Goal: Information Seeking & Learning: Learn about a topic

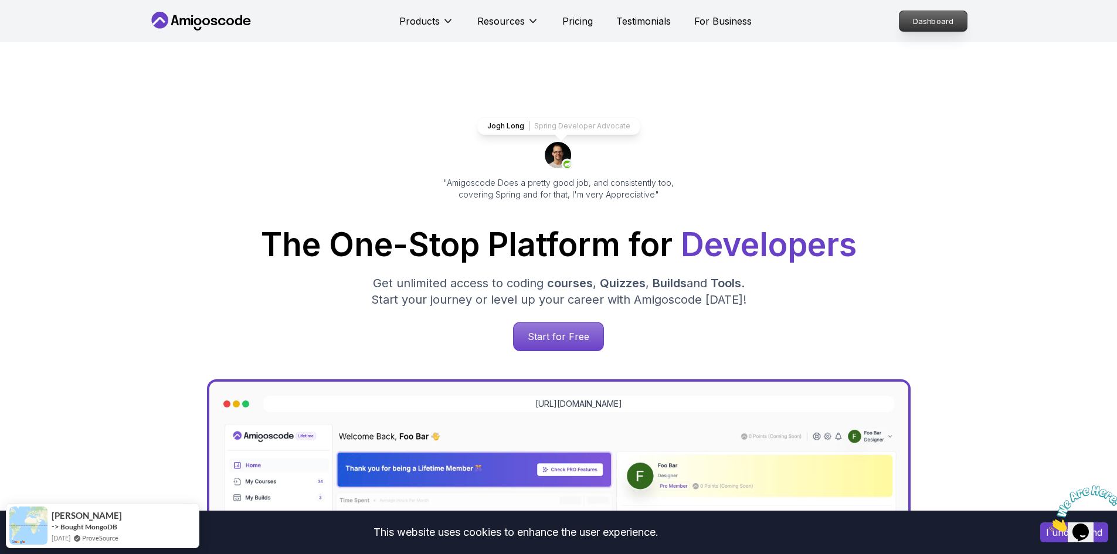
click at [939, 19] on p "Dashboard" at bounding box center [933, 21] width 67 height 20
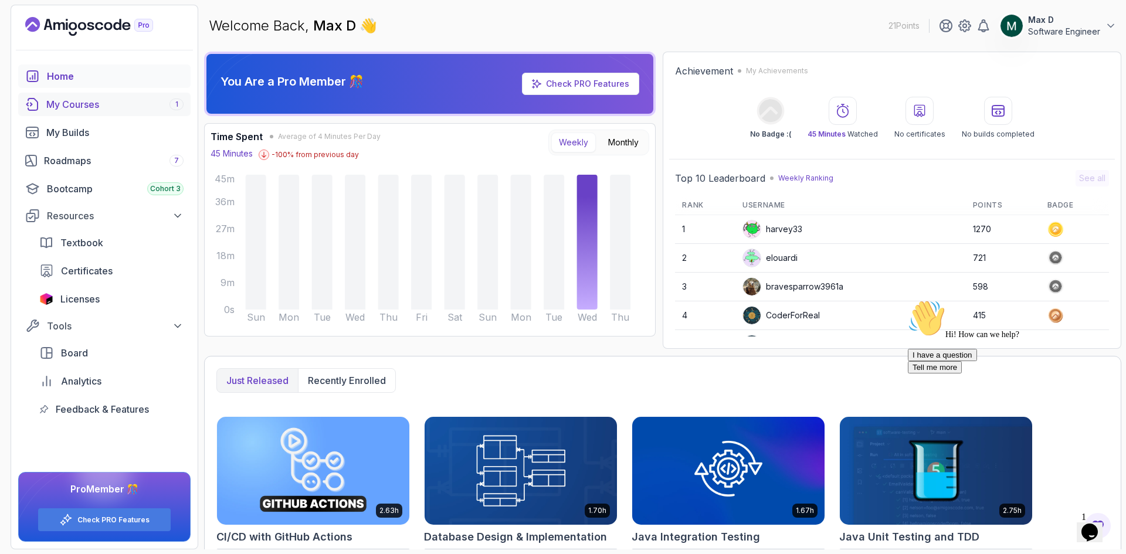
click at [97, 104] on div "My Courses 1" at bounding box center [114, 104] width 137 height 14
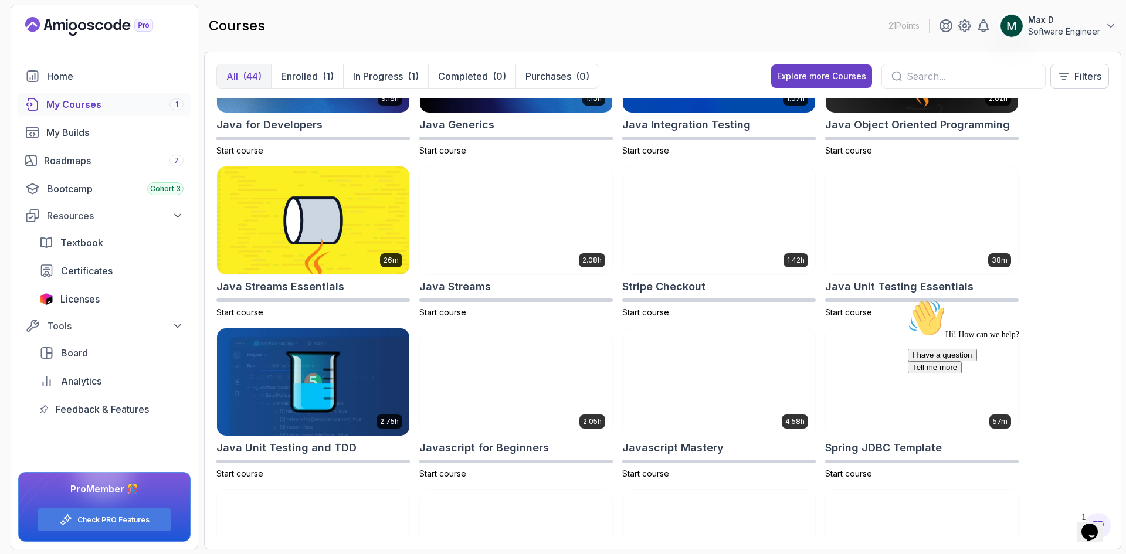
scroll to position [640, 0]
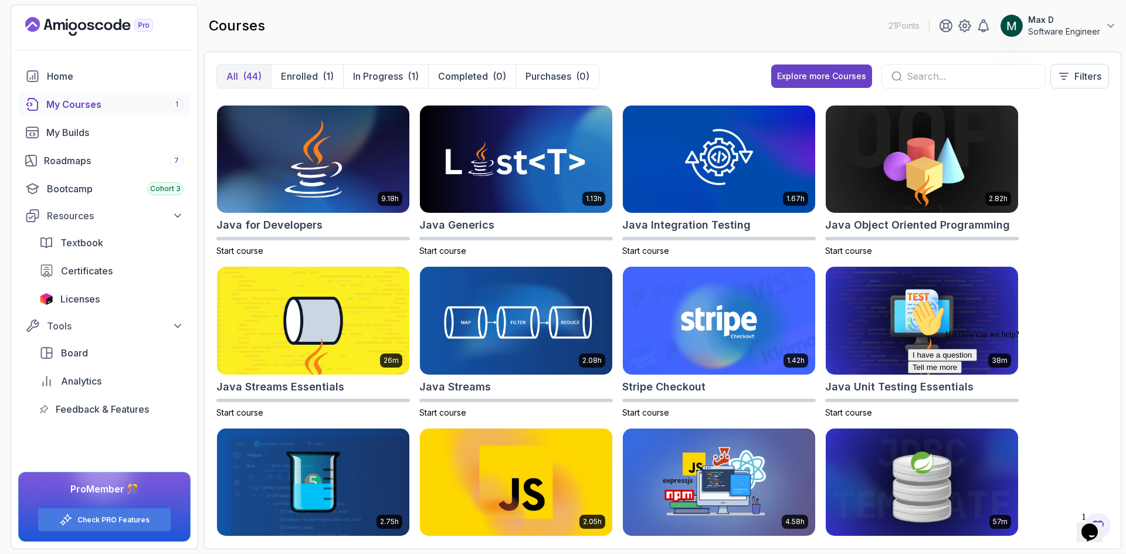
click at [934, 74] on input "text" at bounding box center [971, 76] width 129 height 14
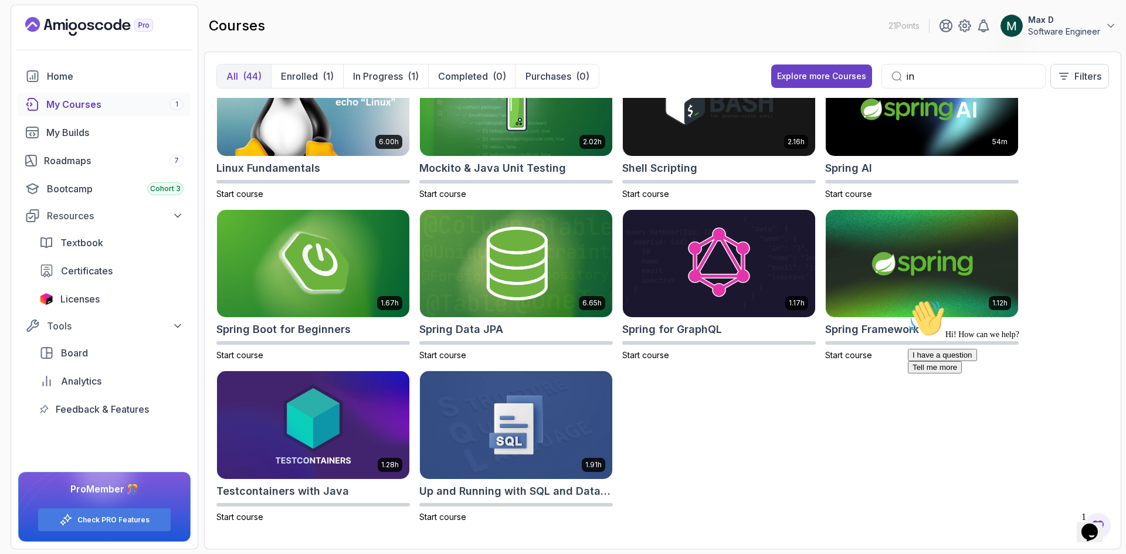
scroll to position [536, 0]
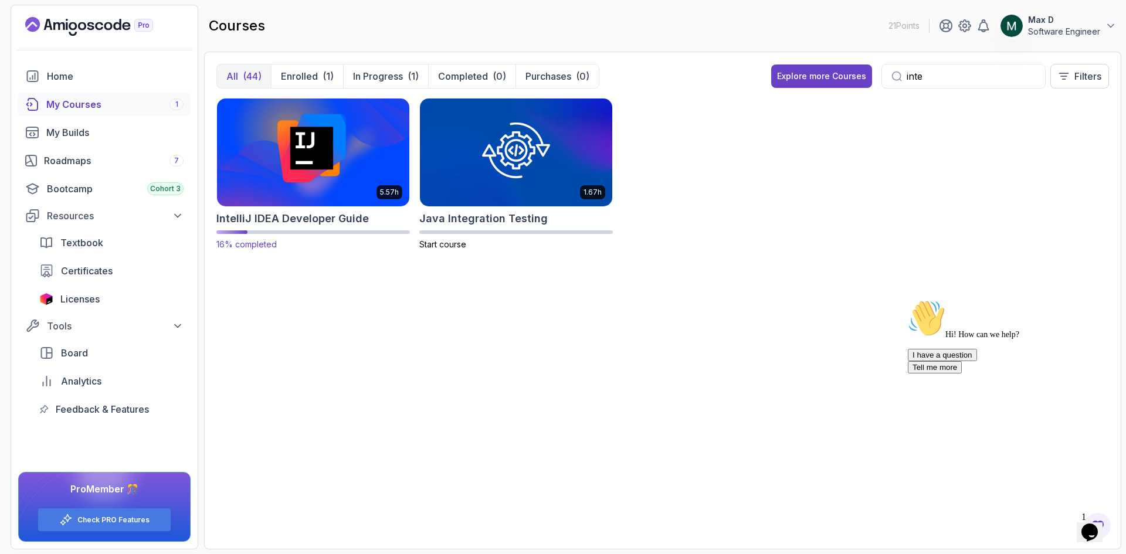
type input "inte"
click at [343, 141] on img at bounding box center [313, 152] width 202 height 113
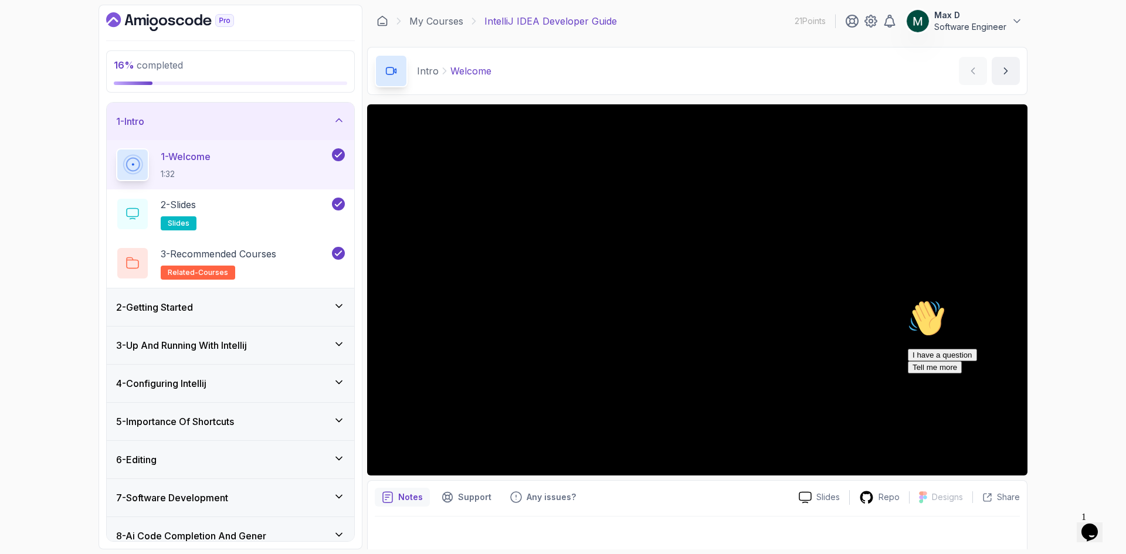
click at [35, 229] on div "16 % completed 1 - Intro 1 - Welcome 1:32 2 - Slides slides 3 - Recommended Cou…" at bounding box center [563, 277] width 1126 height 554
click at [340, 342] on icon at bounding box center [339, 344] width 12 height 12
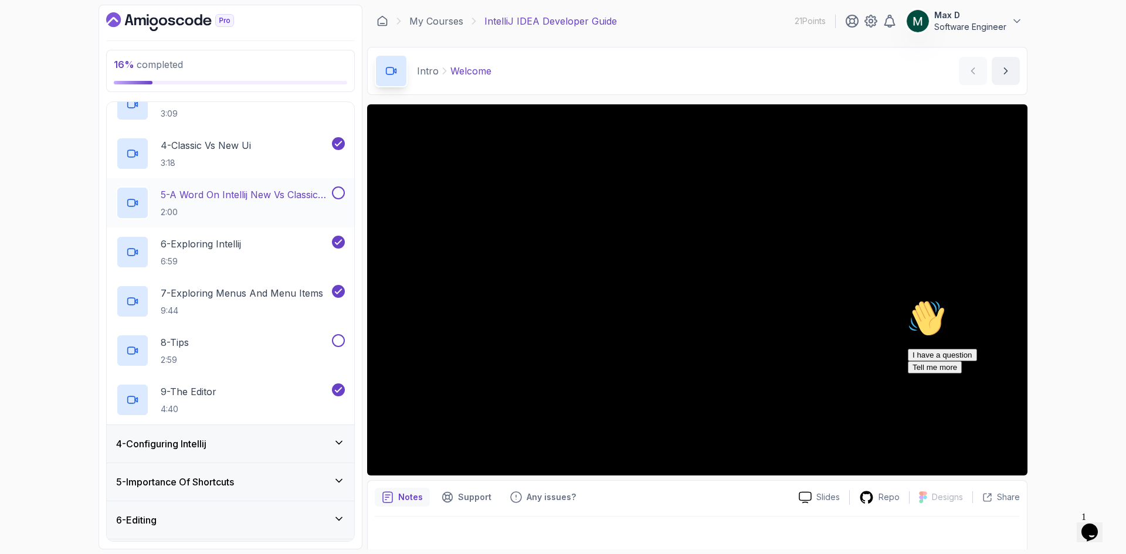
scroll to position [293, 0]
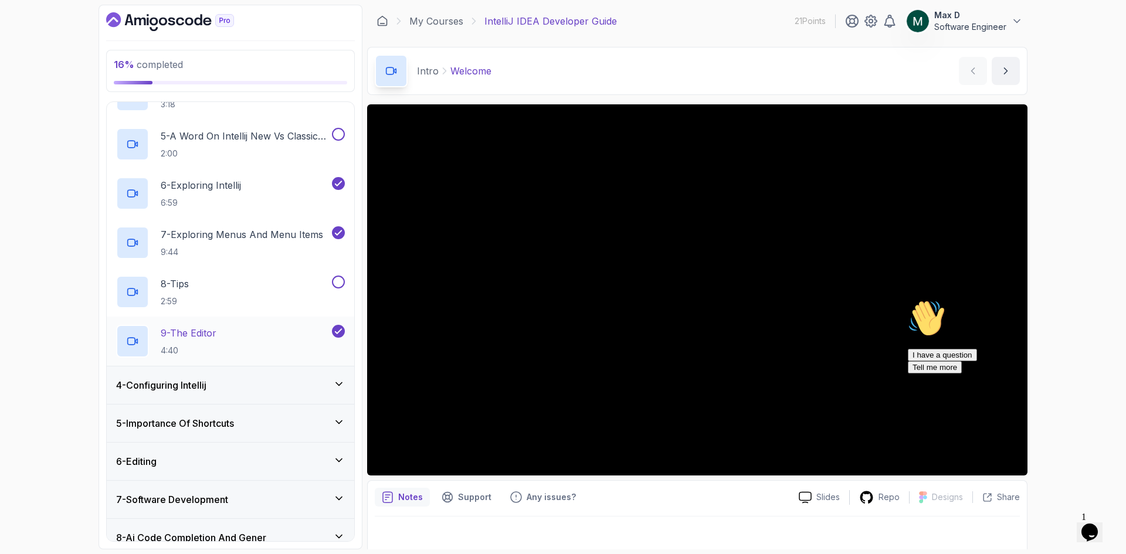
click at [207, 333] on p "9 - The Editor" at bounding box center [189, 333] width 56 height 14
click at [337, 382] on icon at bounding box center [339, 384] width 12 height 12
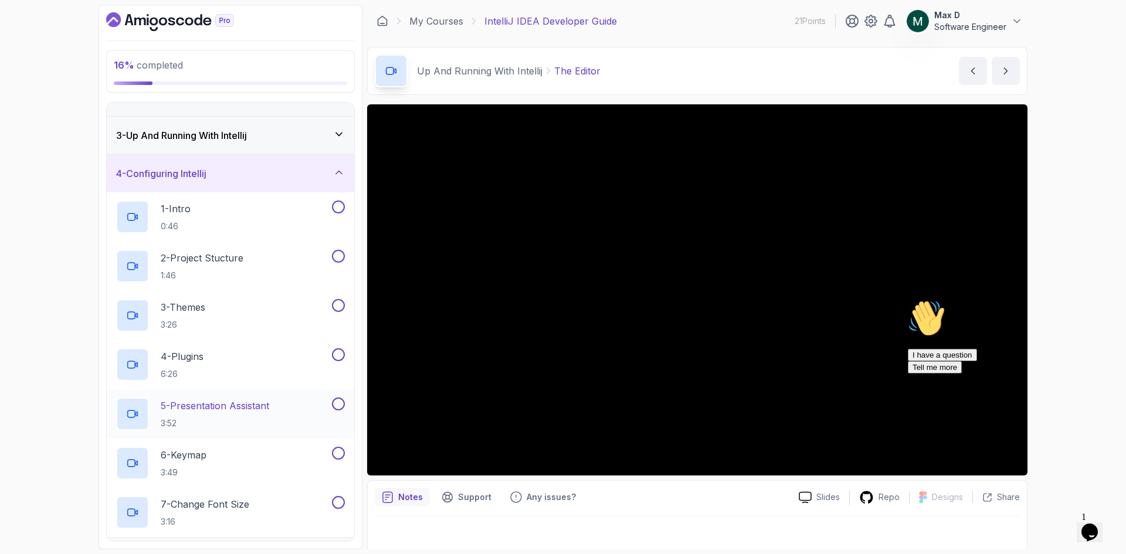
scroll to position [36, 0]
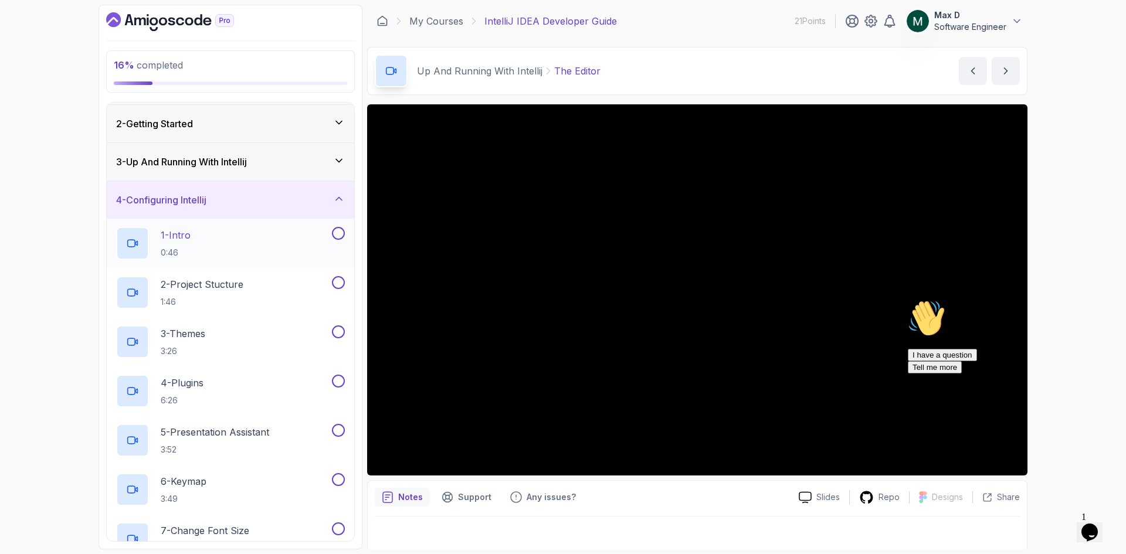
click at [343, 234] on button at bounding box center [338, 233] width 13 height 13
click at [336, 234] on icon at bounding box center [339, 233] width 6 height 5
click at [188, 236] on p "1 - Intro" at bounding box center [176, 235] width 30 height 14
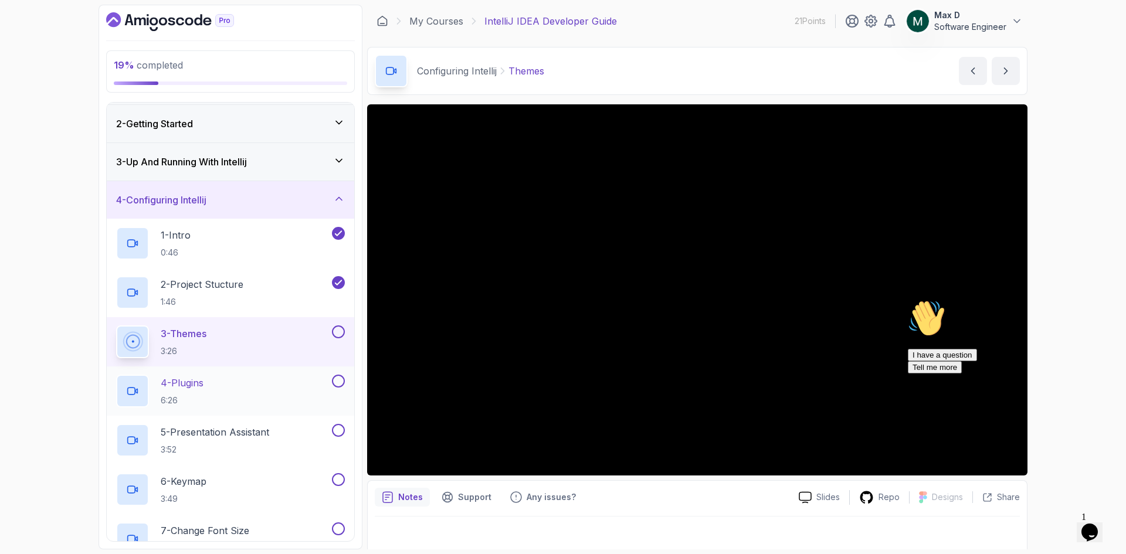
click at [201, 378] on p "4 - Plugins" at bounding box center [182, 383] width 43 height 14
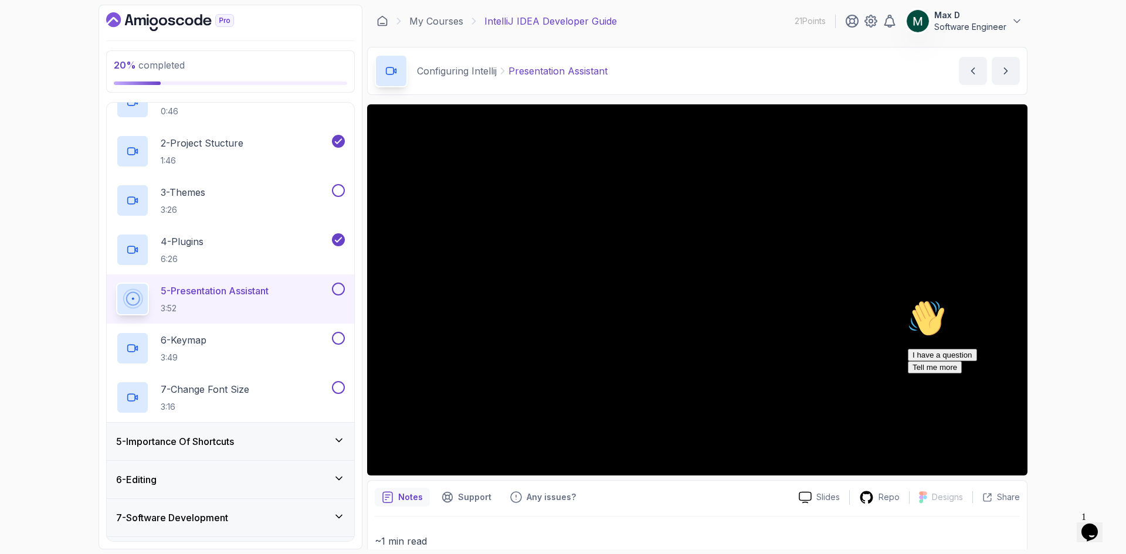
scroll to position [212, 0]
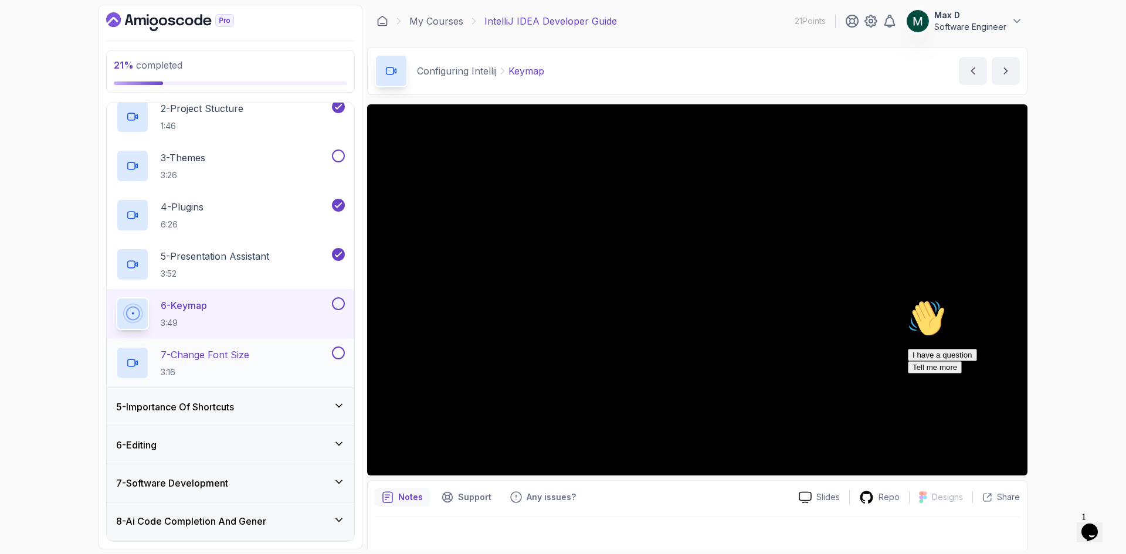
click at [249, 352] on p "7 - Change Font Size" at bounding box center [205, 355] width 89 height 14
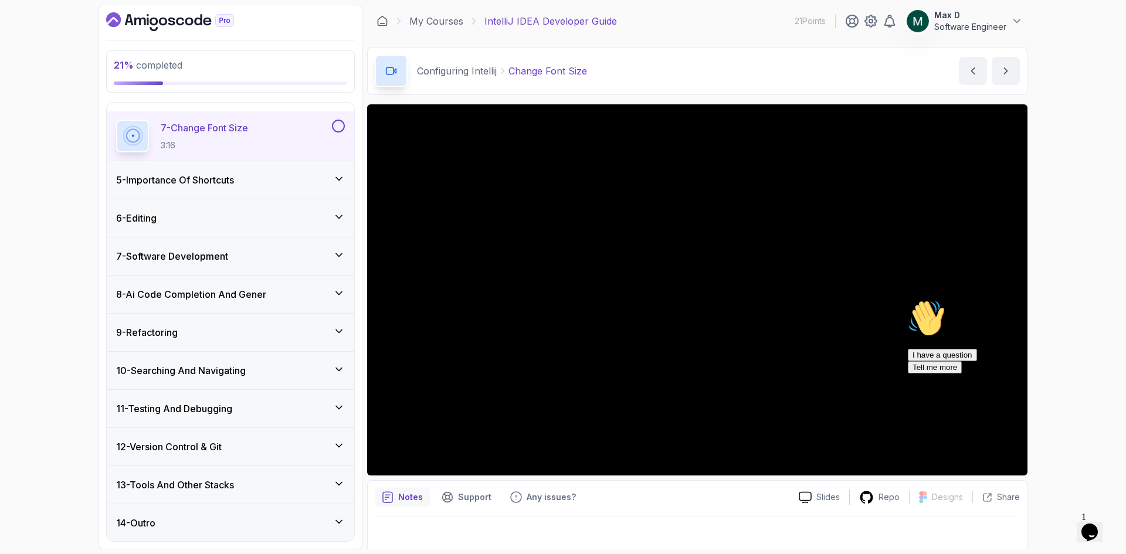
scroll to position [321, 0]
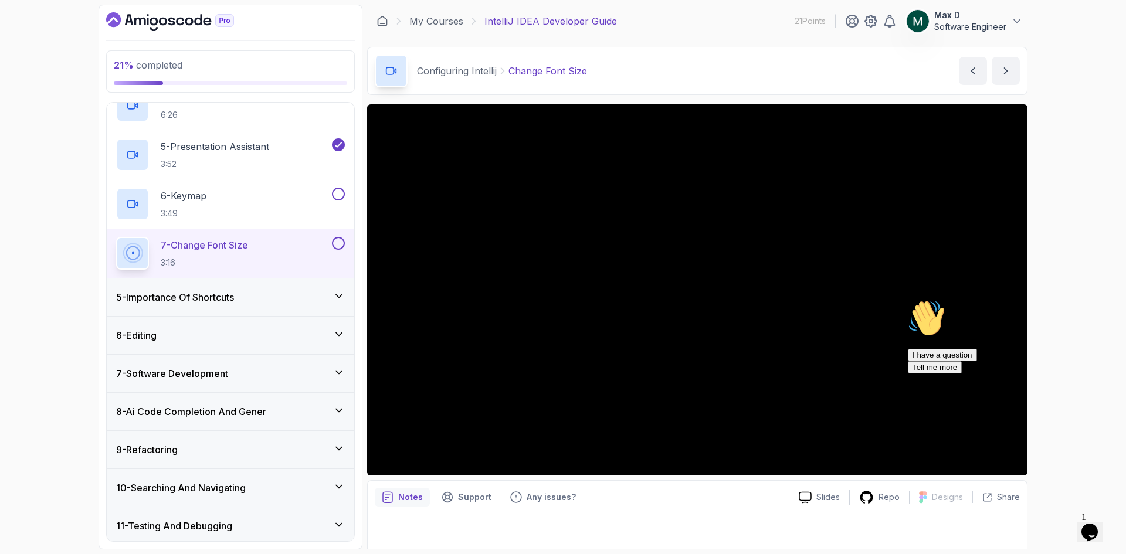
click at [261, 292] on div "5 - Importance Of Shortcuts" at bounding box center [230, 297] width 229 height 14
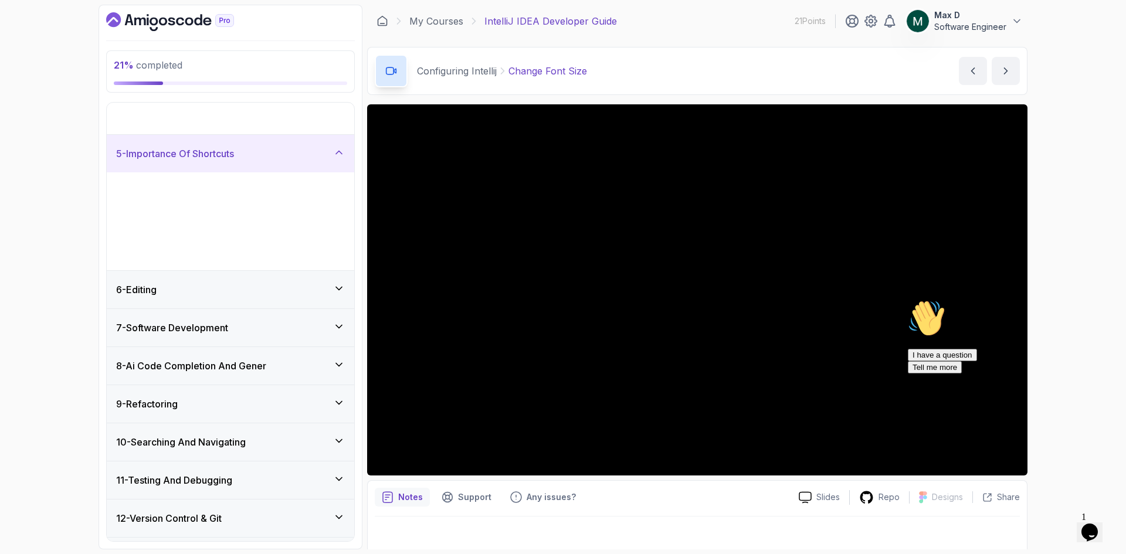
scroll to position [94, 0]
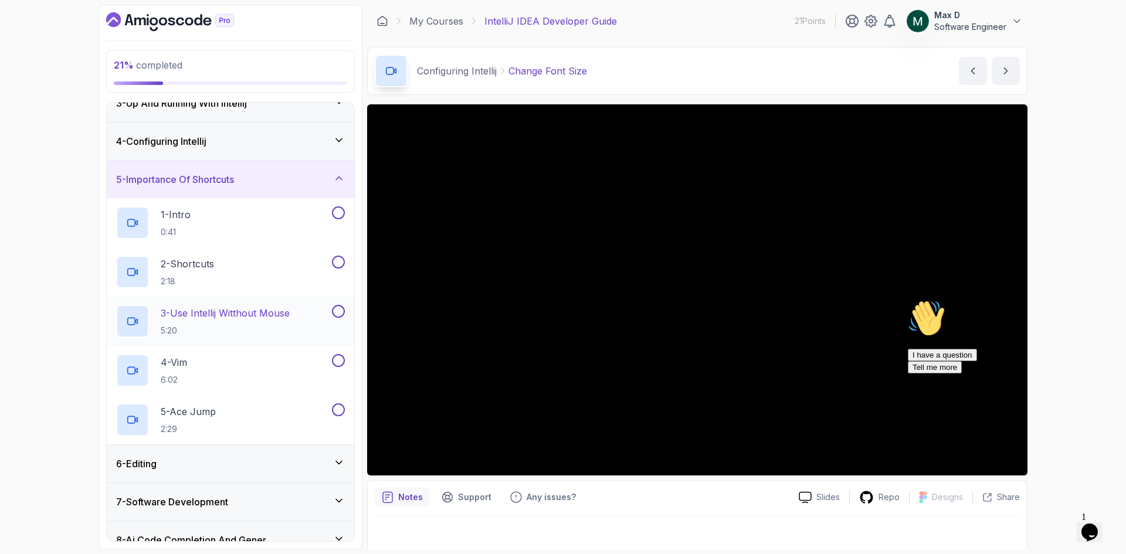
click at [340, 309] on button at bounding box center [338, 311] width 13 height 13
click at [332, 312] on button at bounding box center [338, 311] width 13 height 13
click at [263, 314] on p "3 - Use Intellij Witthout Mouse" at bounding box center [225, 313] width 129 height 14
click at [174, 361] on p "4 - Vim" at bounding box center [174, 362] width 26 height 14
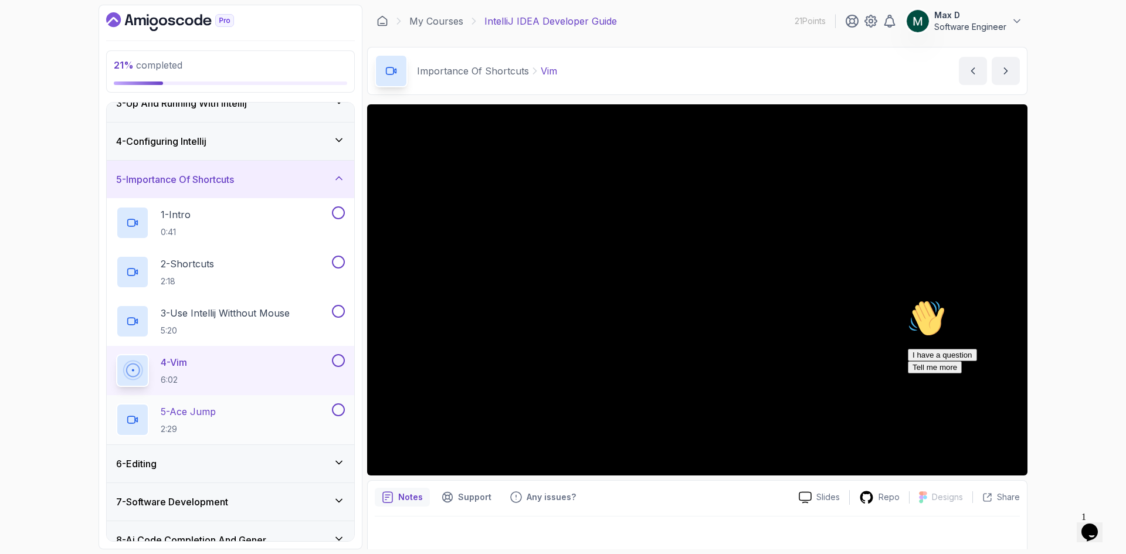
click at [199, 420] on h2 "5 - Ace Jump 2:29" at bounding box center [188, 420] width 55 height 31
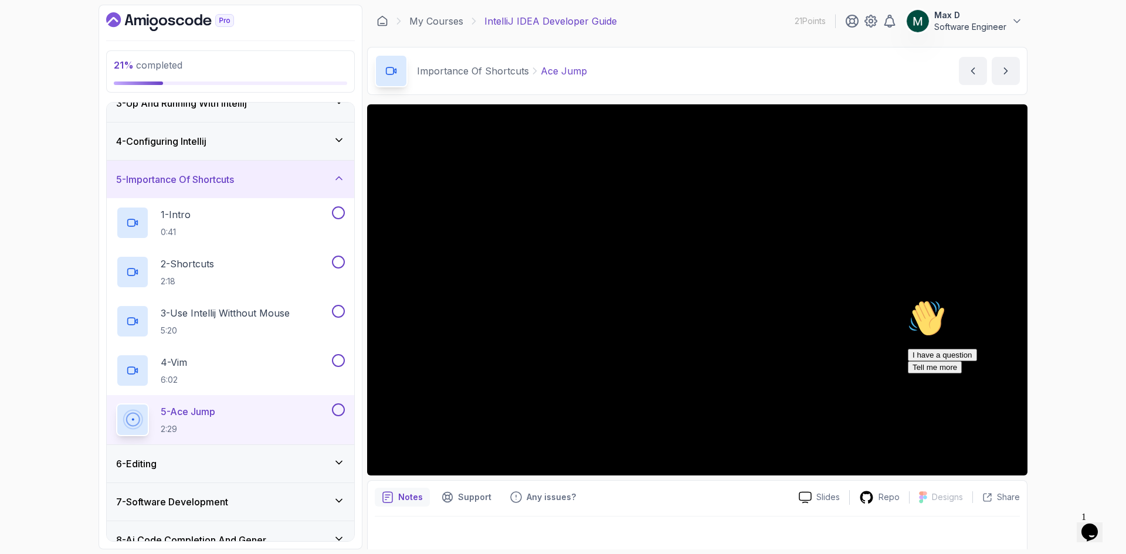
click at [341, 463] on icon at bounding box center [339, 463] width 12 height 12
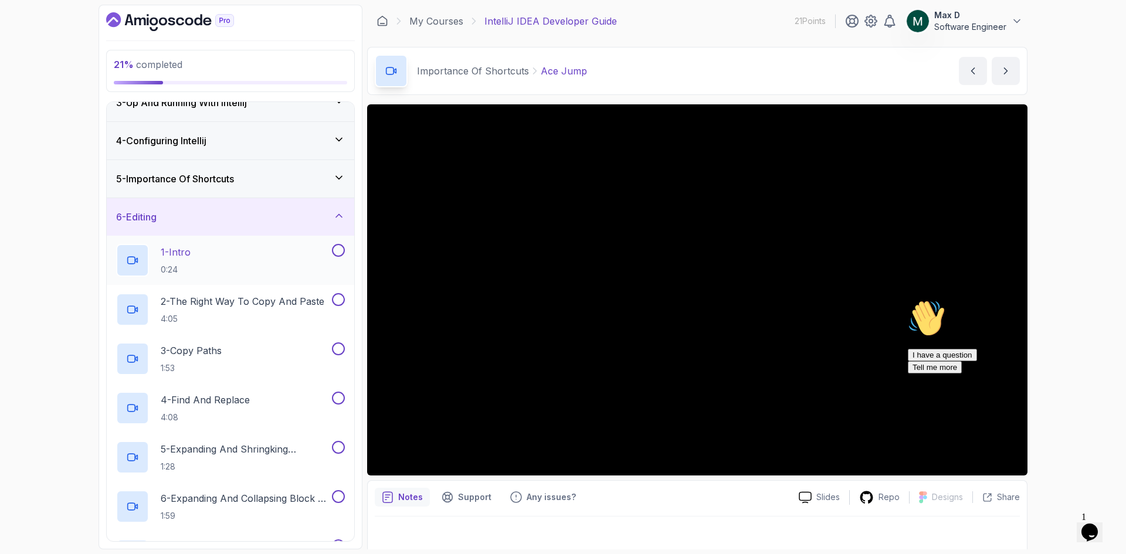
click at [174, 248] on p "1 - Intro" at bounding box center [176, 252] width 30 height 14
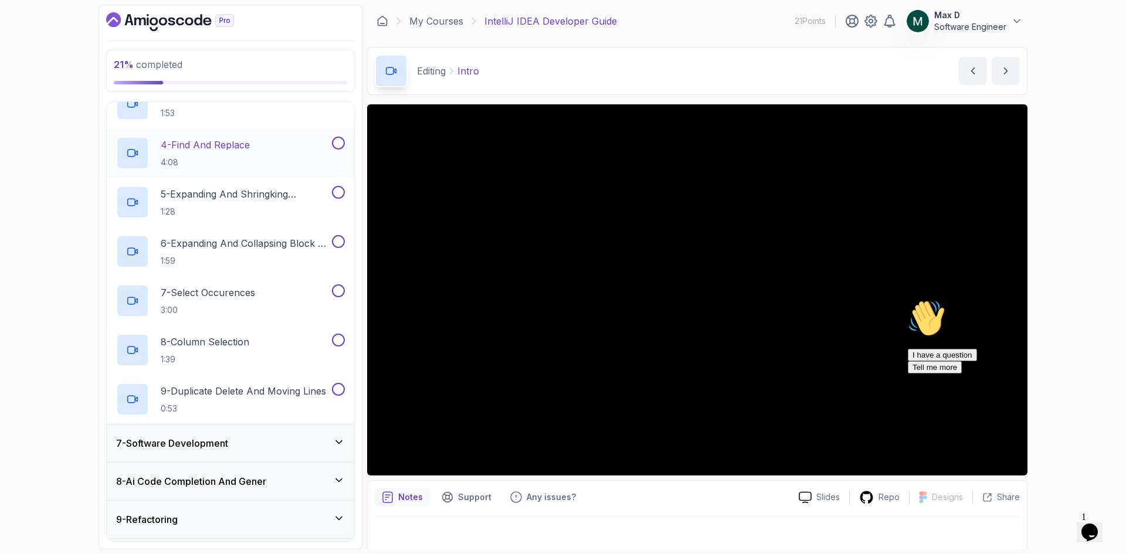
scroll to position [329, 0]
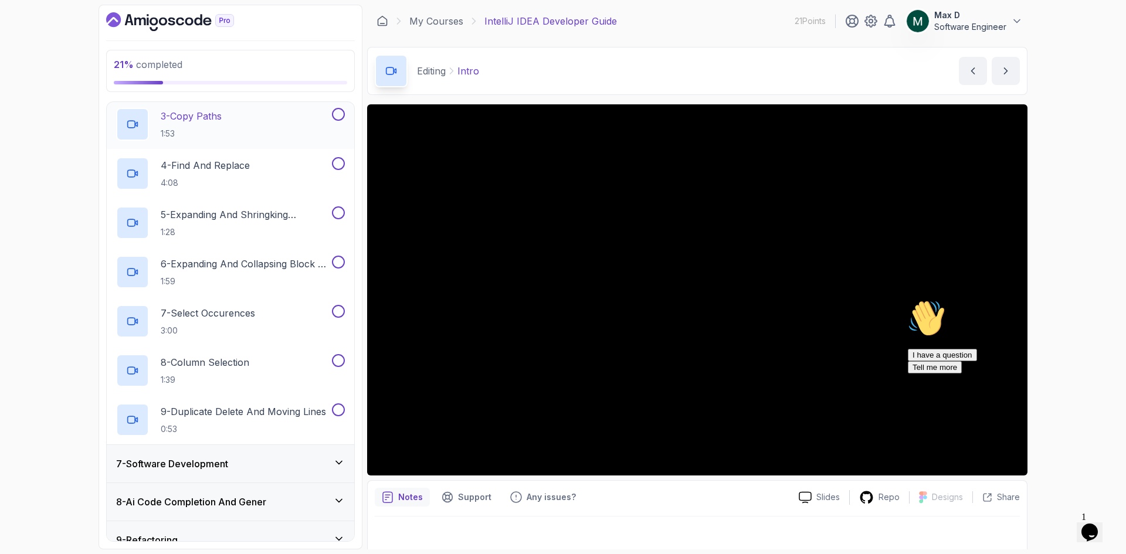
click at [209, 114] on p "3 - Copy Paths" at bounding box center [191, 116] width 61 height 14
click at [239, 160] on p "4 - Find And Replace" at bounding box center [205, 165] width 89 height 14
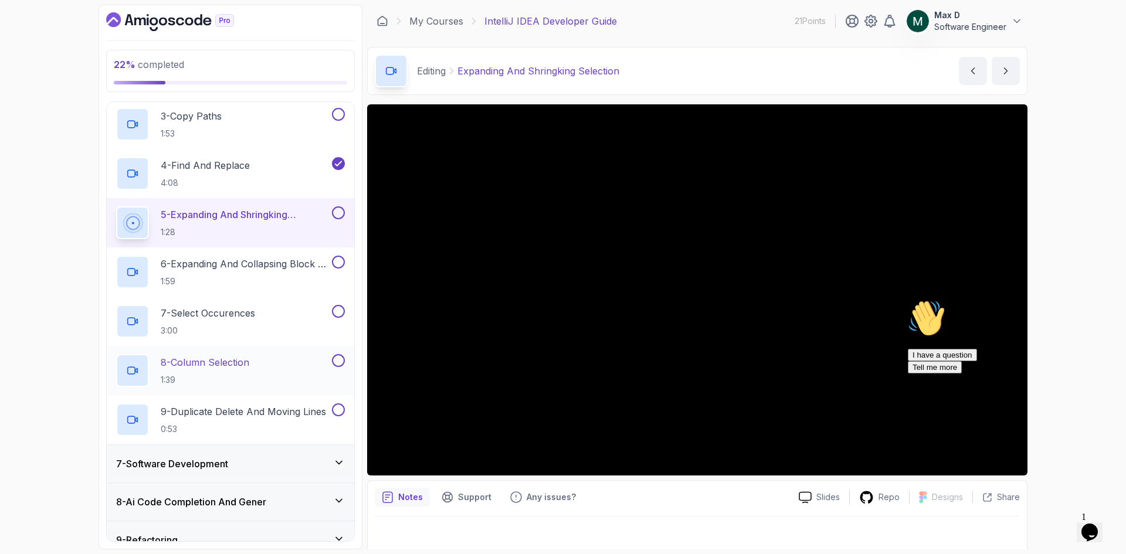
click at [249, 360] on p "8 - Column Selection" at bounding box center [205, 362] width 89 height 14
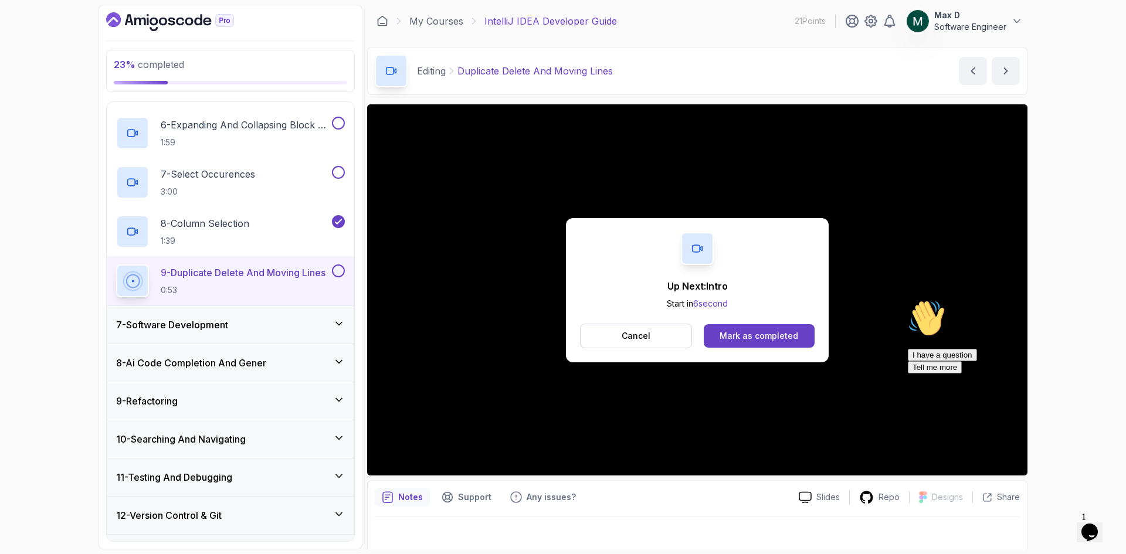
scroll to position [505, 0]
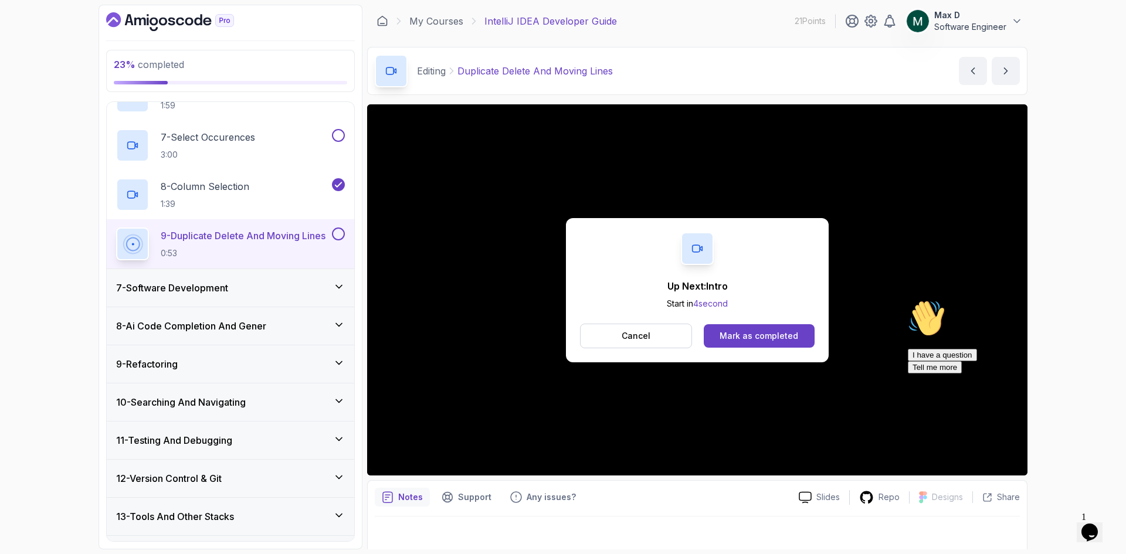
click at [343, 289] on icon at bounding box center [339, 287] width 12 height 12
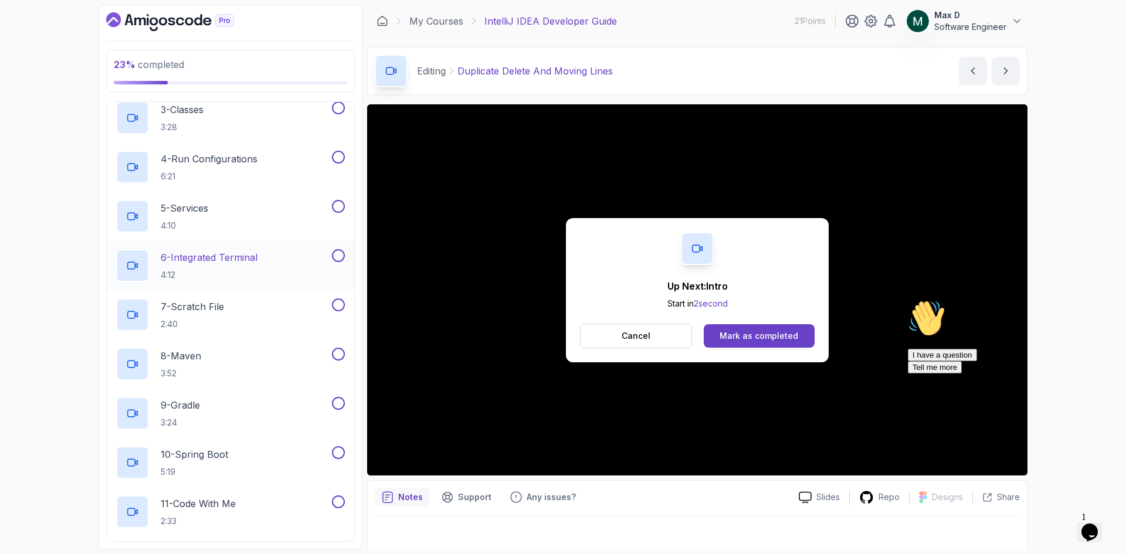
scroll to position [446, 0]
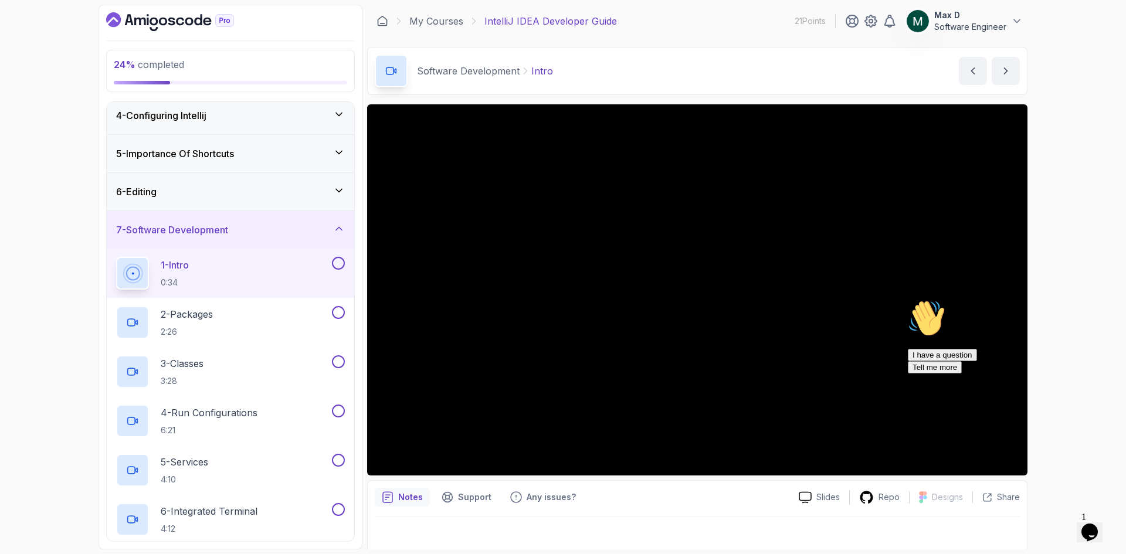
scroll to position [99, 0]
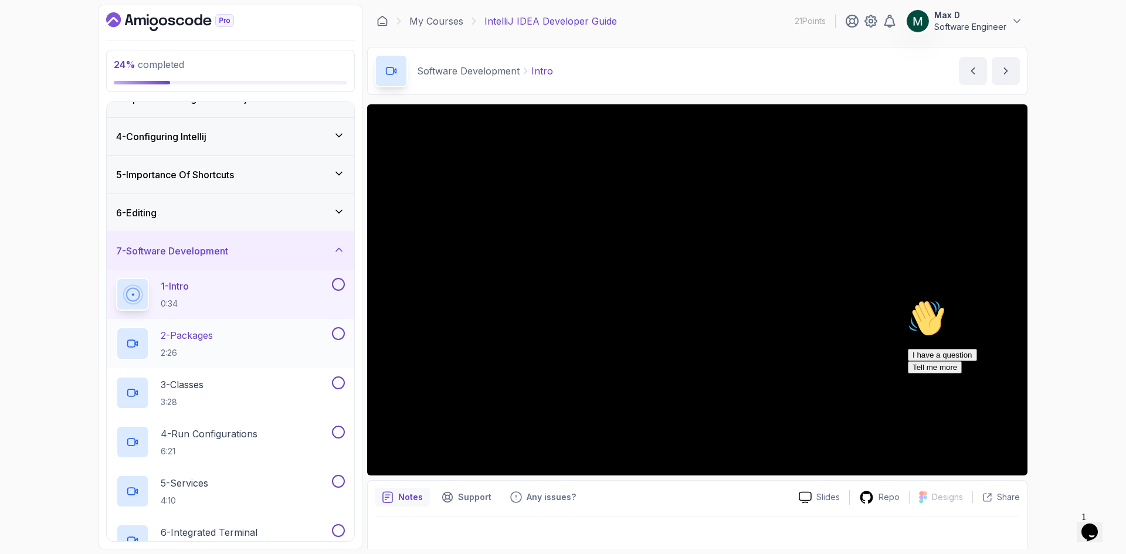
click at [213, 331] on p "2 - Packages" at bounding box center [187, 336] width 52 height 14
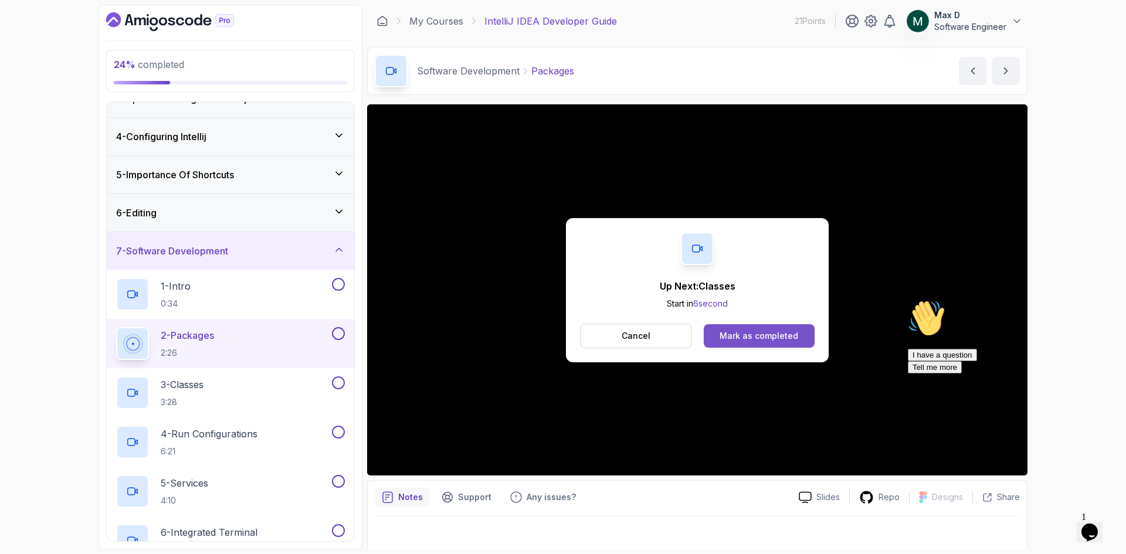
click at [753, 334] on div "Mark as completed" at bounding box center [759, 336] width 79 height 12
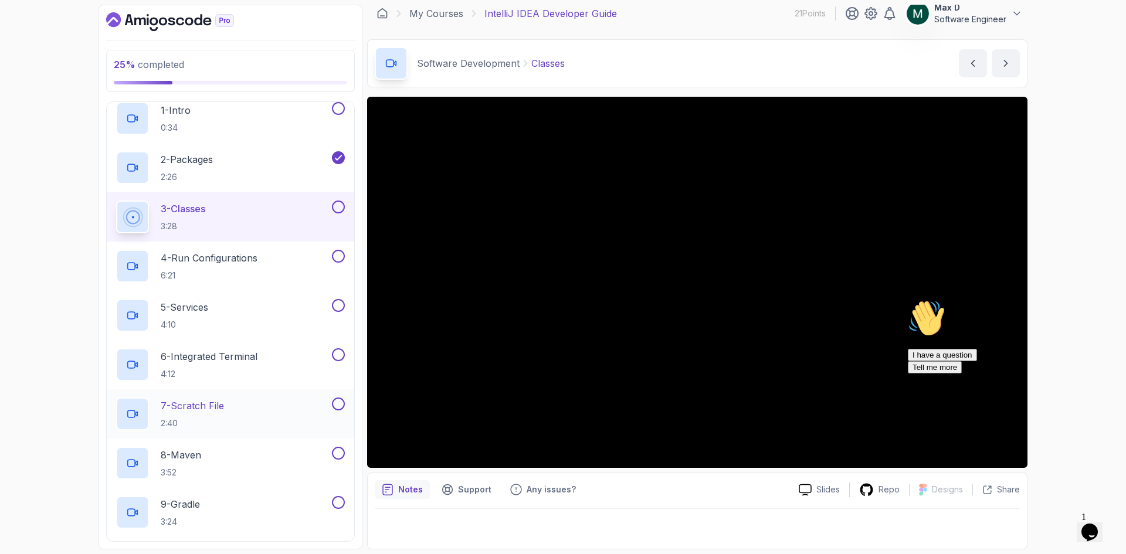
scroll to position [333, 0]
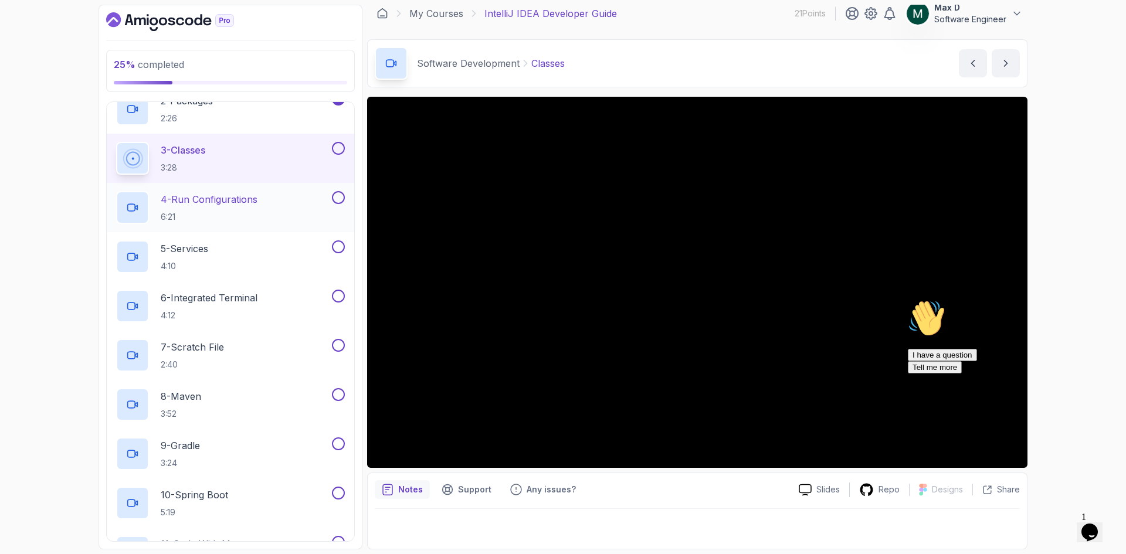
click at [223, 195] on p "4 - Run Configurations" at bounding box center [209, 199] width 97 height 14
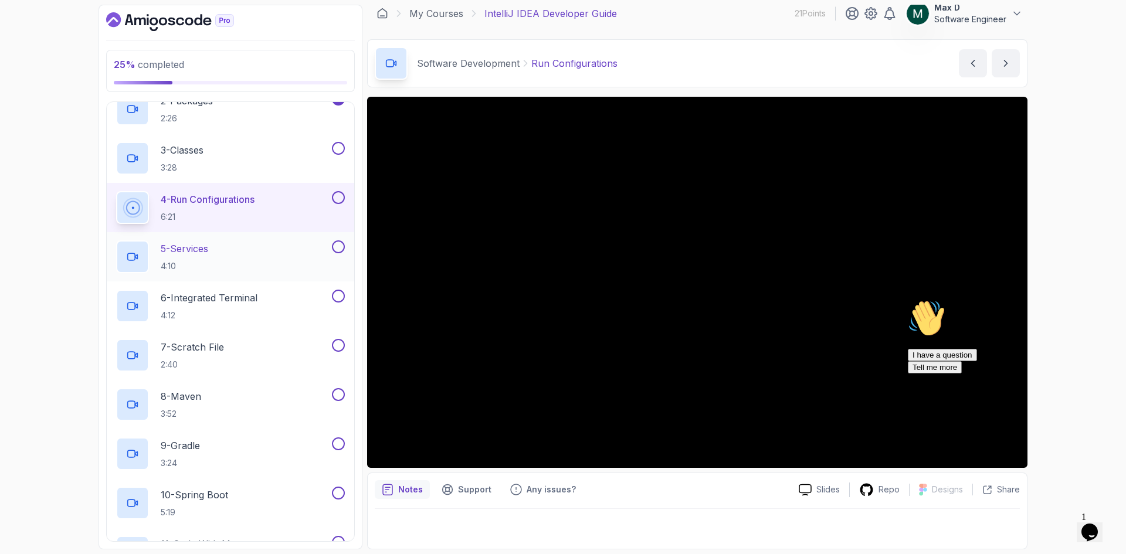
click at [233, 252] on div "5 - Services 4:10" at bounding box center [223, 257] width 214 height 33
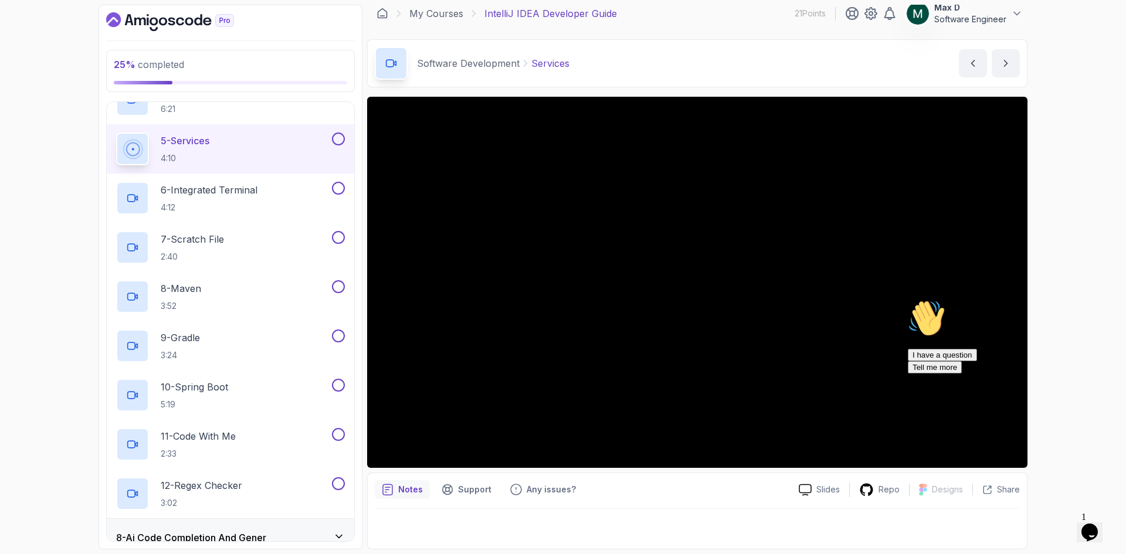
scroll to position [451, 0]
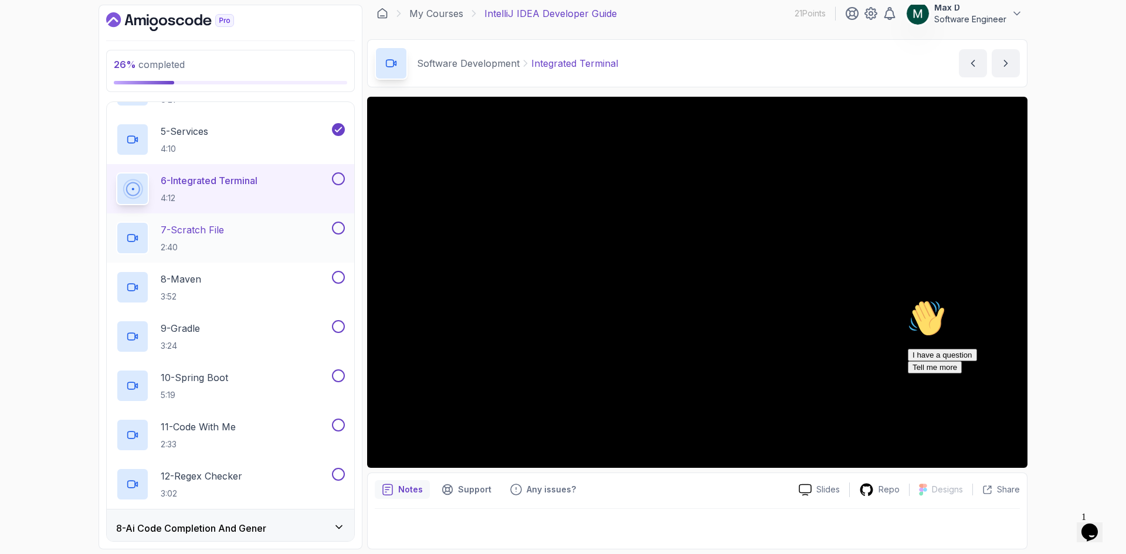
click at [205, 228] on p "7 - Scratch File" at bounding box center [192, 230] width 63 height 14
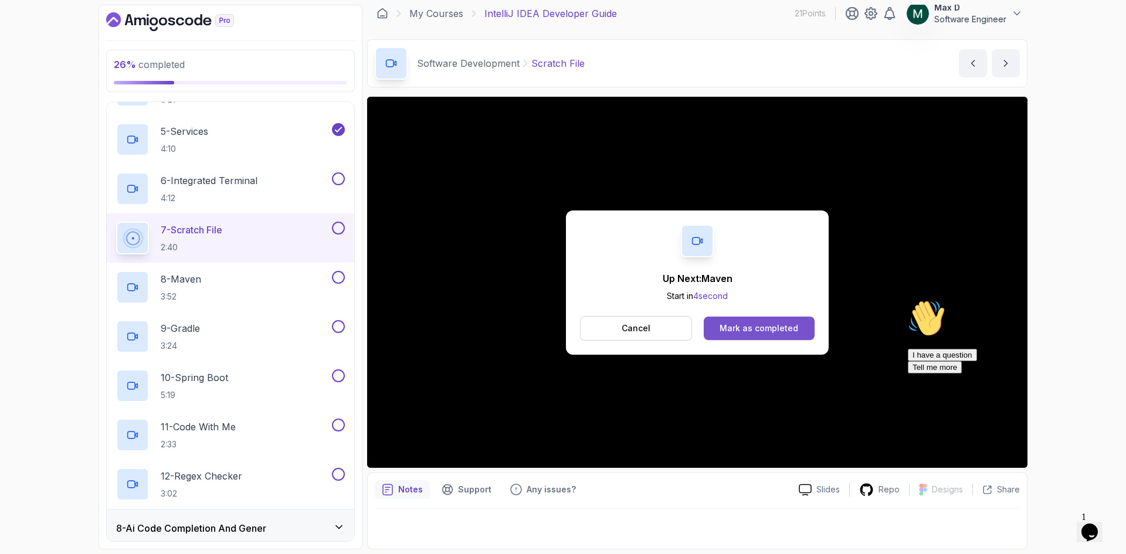
click at [760, 323] on div "Mark as completed" at bounding box center [759, 329] width 79 height 12
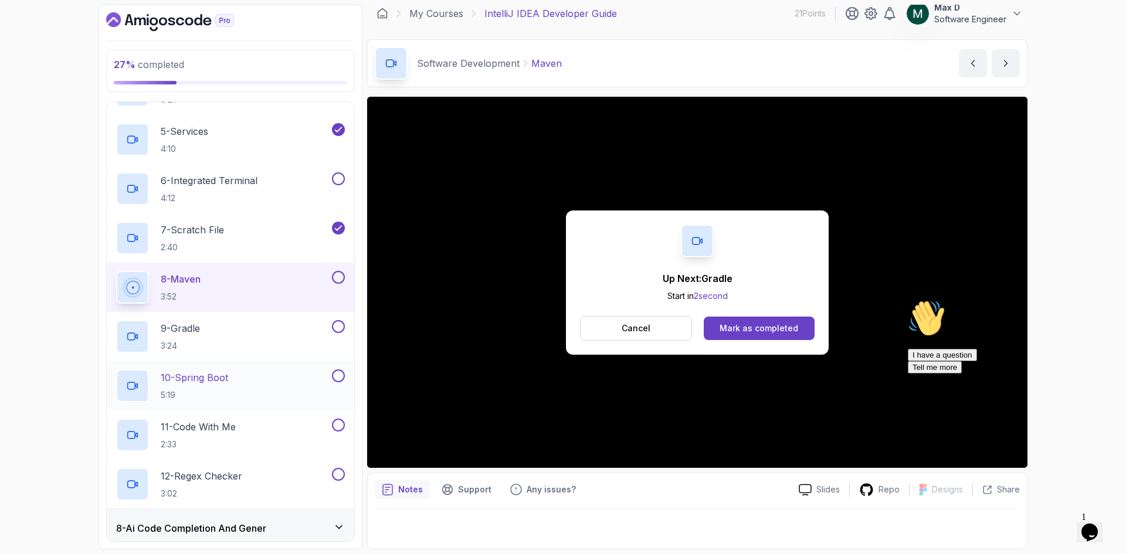
click at [222, 375] on p "10 - Spring Boot" at bounding box center [194, 378] width 67 height 14
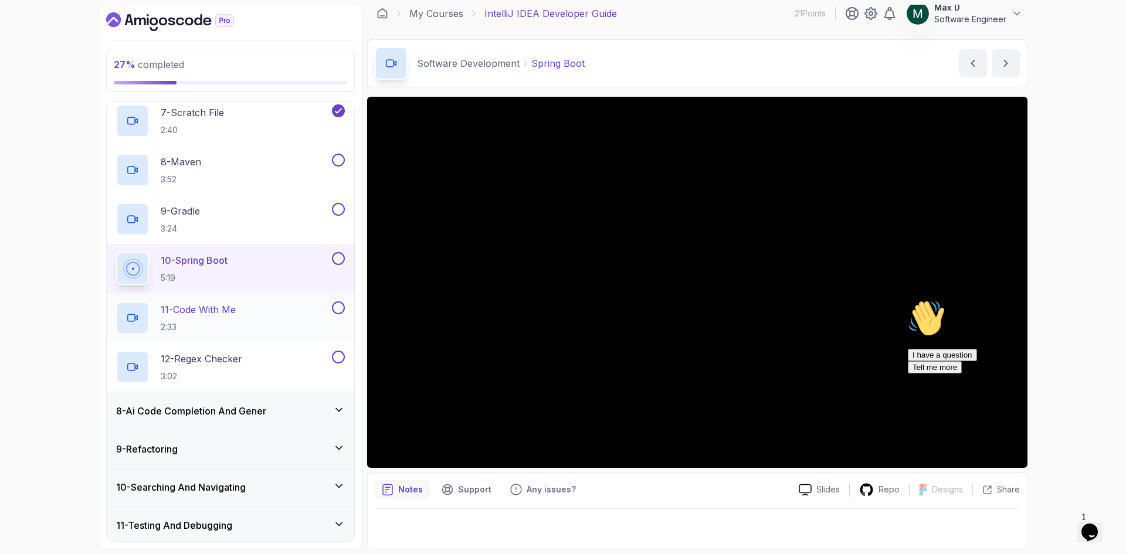
scroll to position [627, 0]
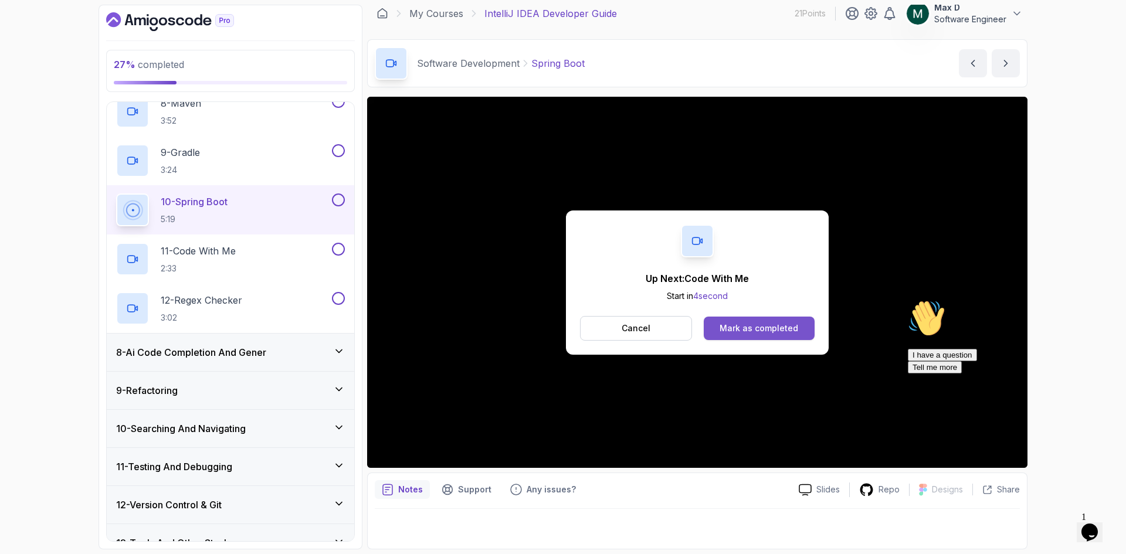
click at [758, 326] on div "Mark as completed" at bounding box center [759, 329] width 79 height 12
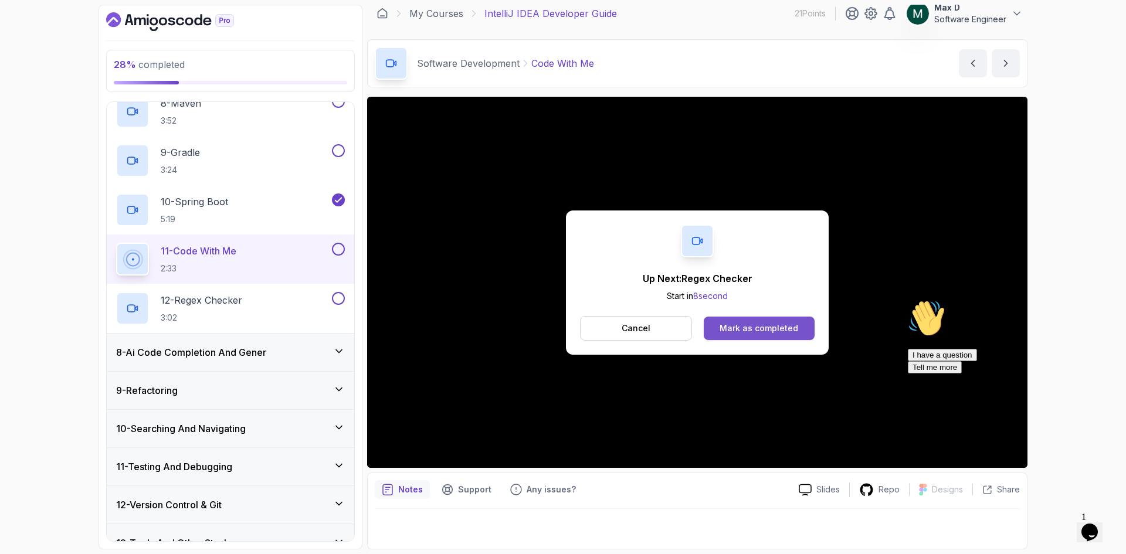
click at [770, 326] on div "Mark as completed" at bounding box center [759, 329] width 79 height 12
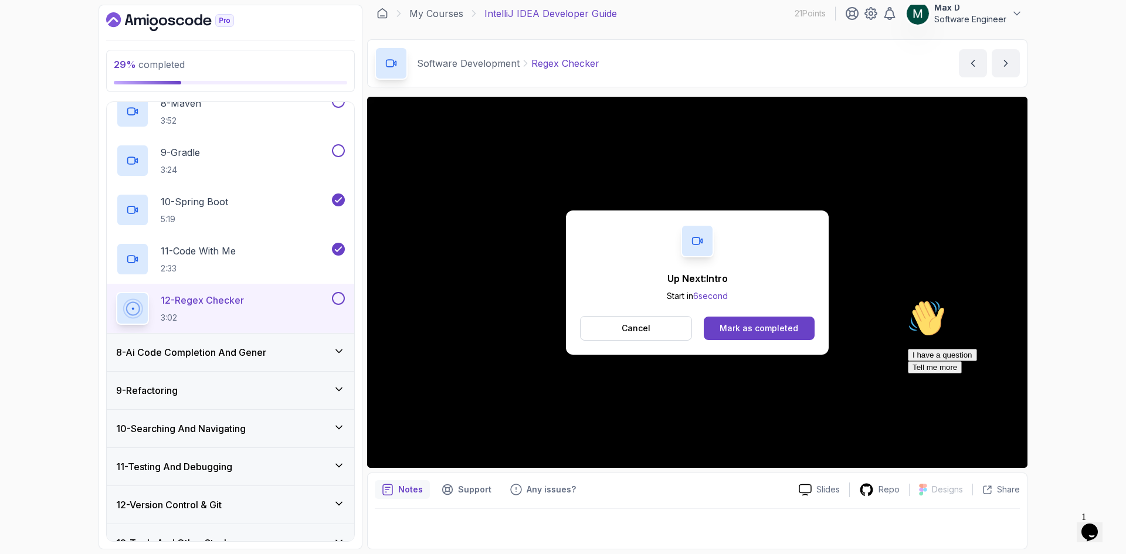
click at [770, 326] on div "Mark as completed" at bounding box center [759, 329] width 79 height 12
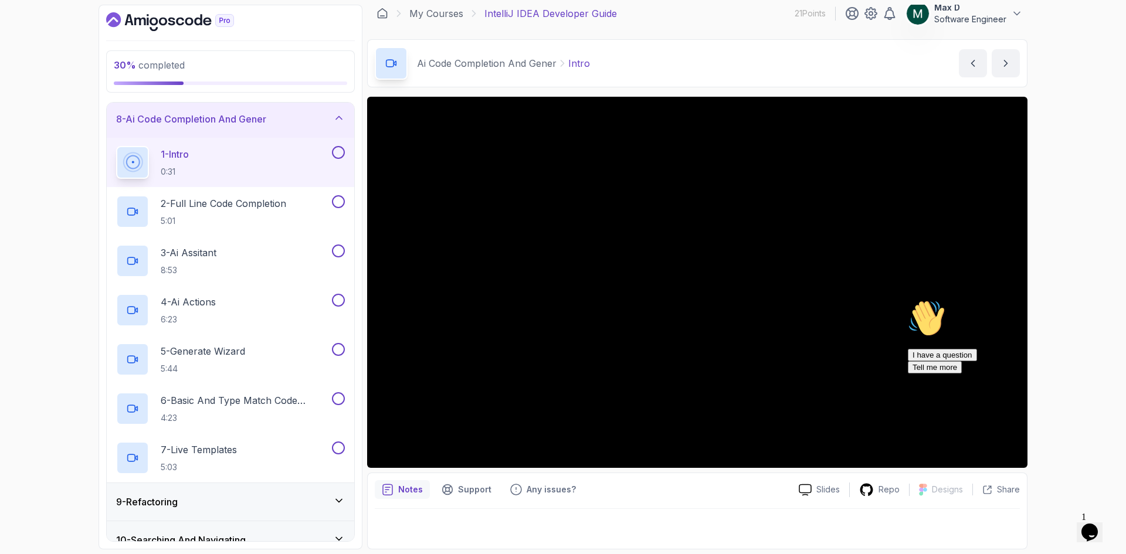
scroll to position [263, 0]
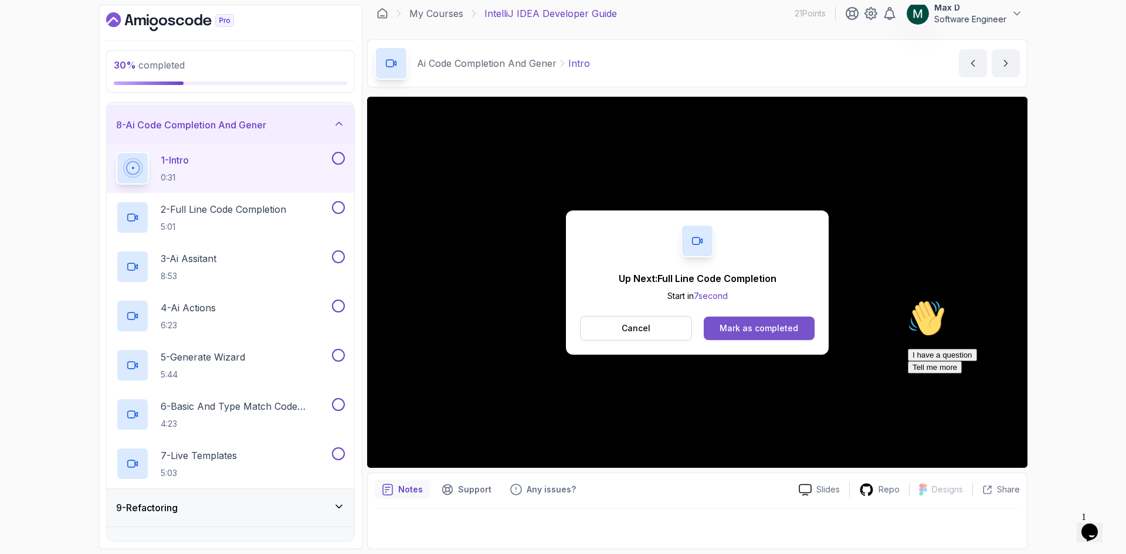
click at [764, 327] on div "Mark as completed" at bounding box center [759, 329] width 79 height 12
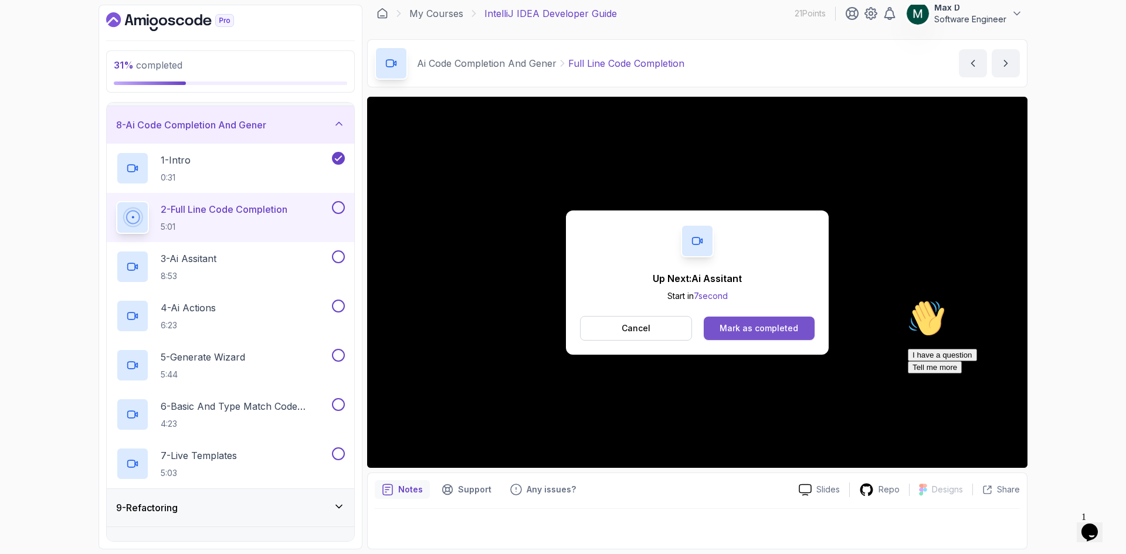
click at [756, 328] on div "Mark as completed" at bounding box center [759, 329] width 79 height 12
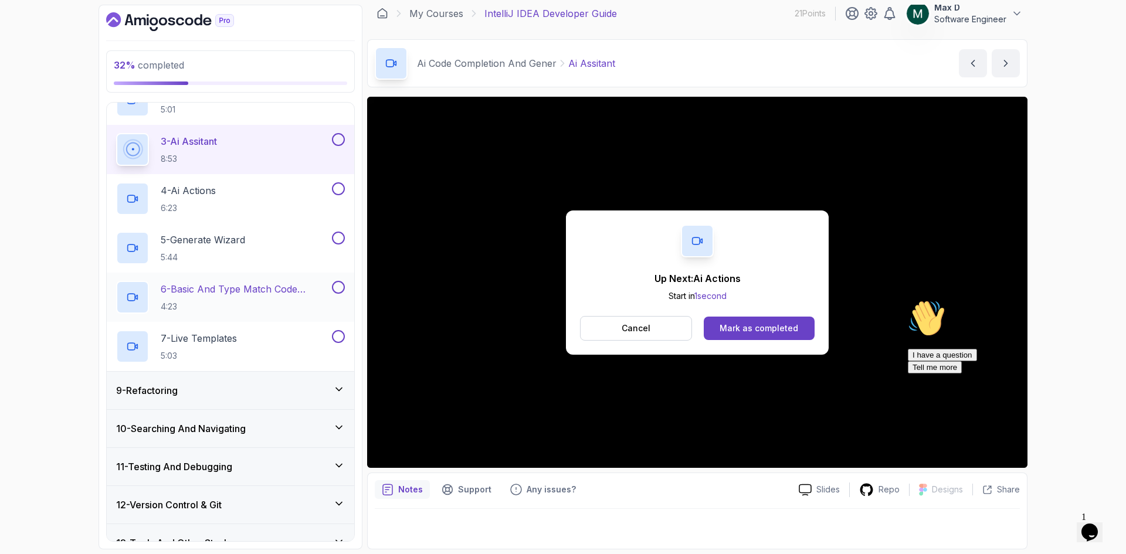
scroll to position [439, 0]
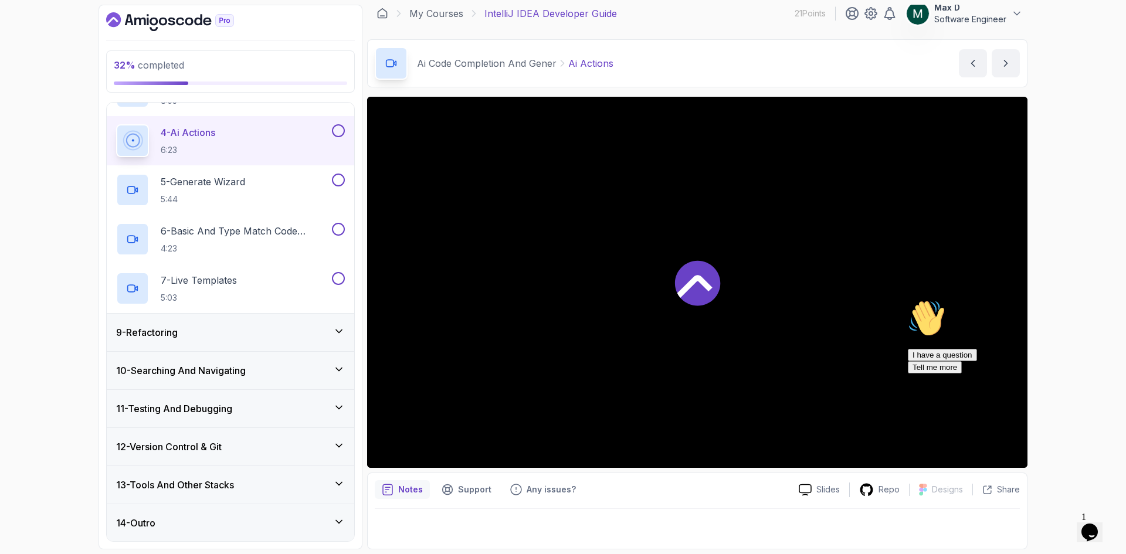
click at [342, 329] on icon at bounding box center [339, 332] width 12 height 12
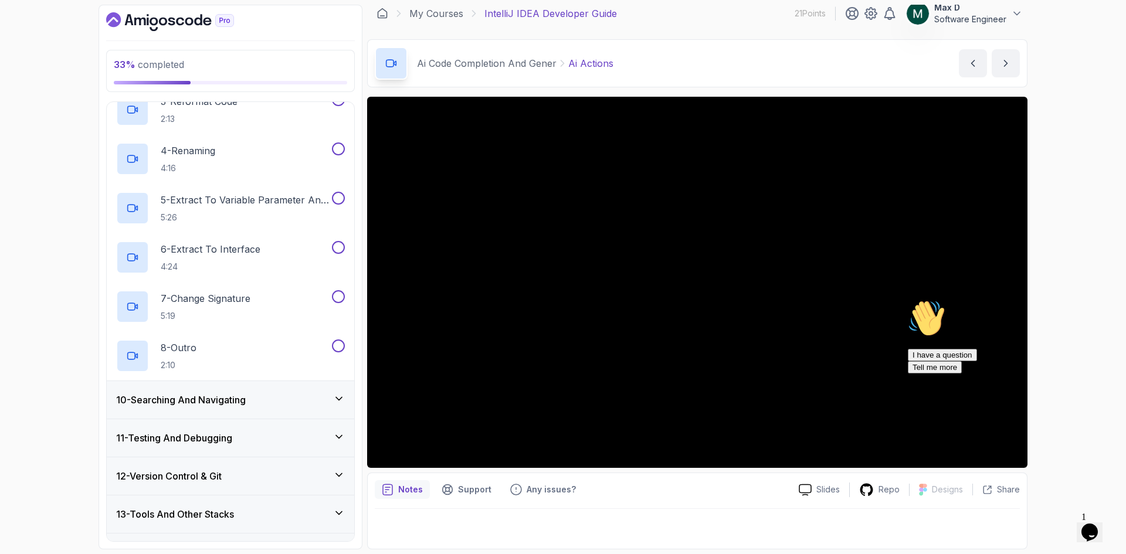
scroll to position [488, 0]
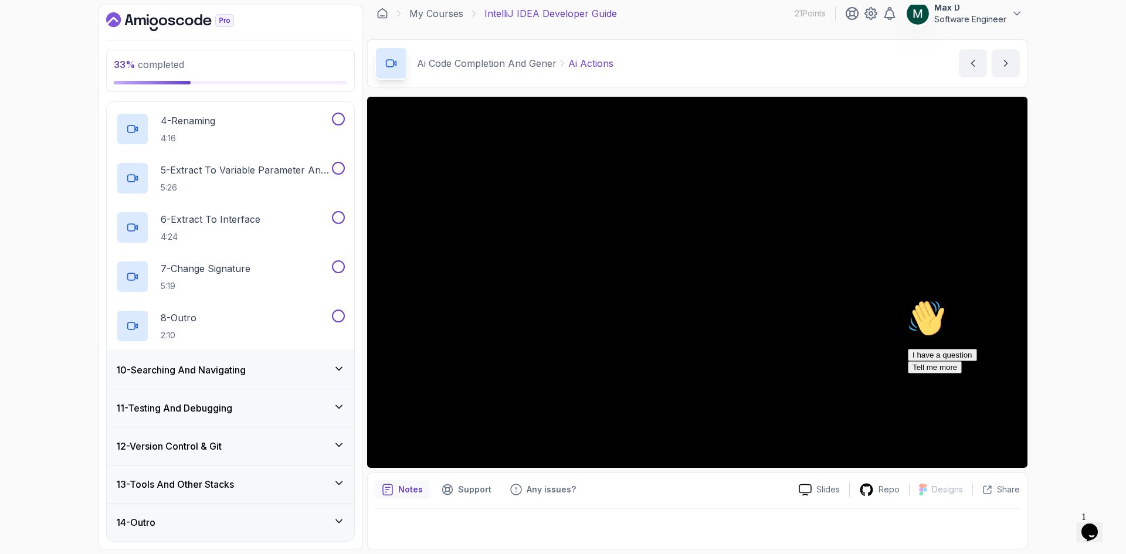
click at [340, 364] on icon at bounding box center [339, 369] width 12 height 12
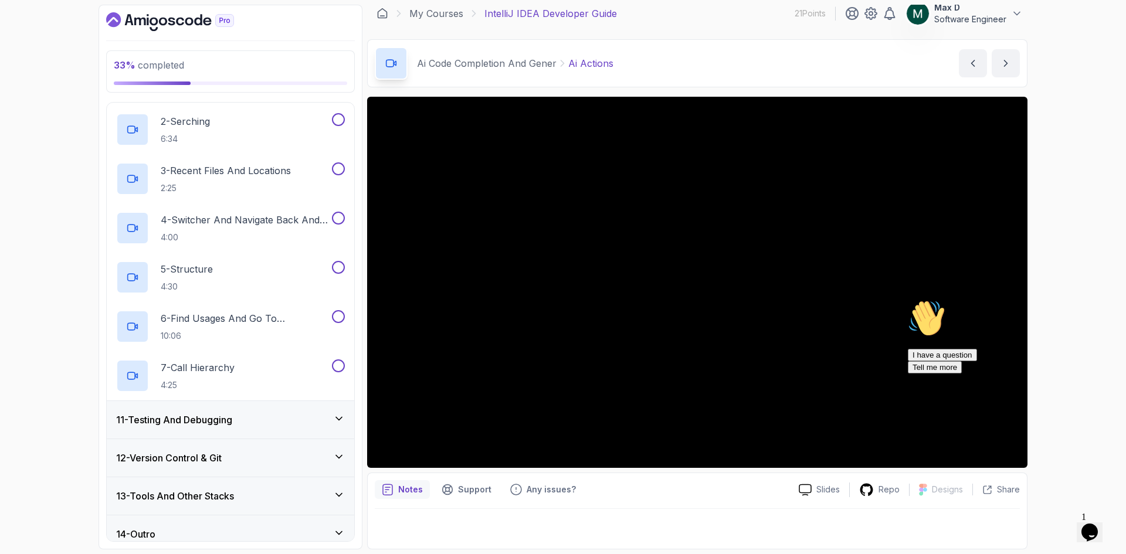
scroll to position [439, 0]
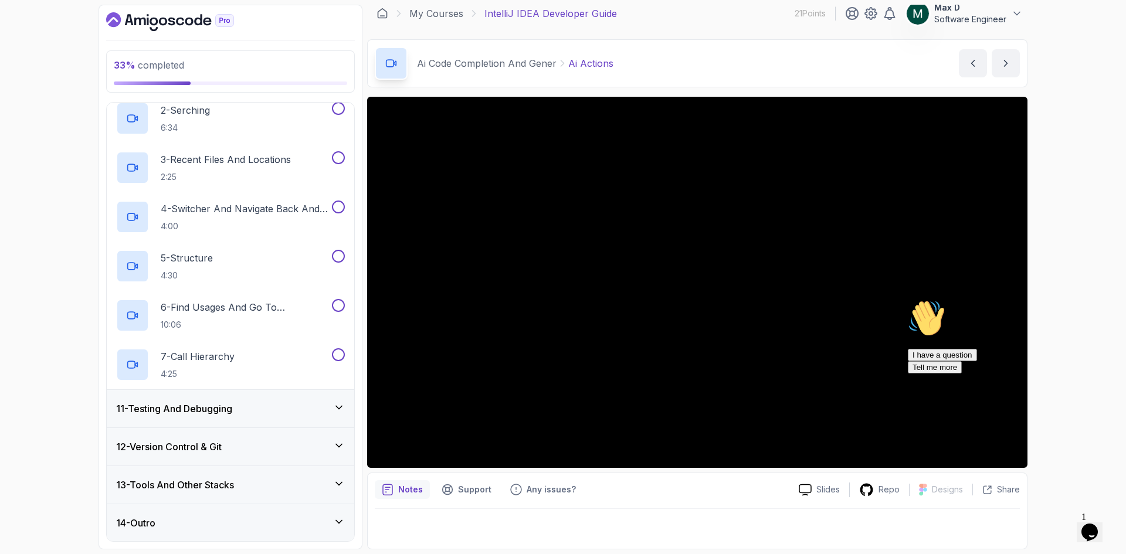
click at [342, 443] on icon at bounding box center [339, 446] width 12 height 12
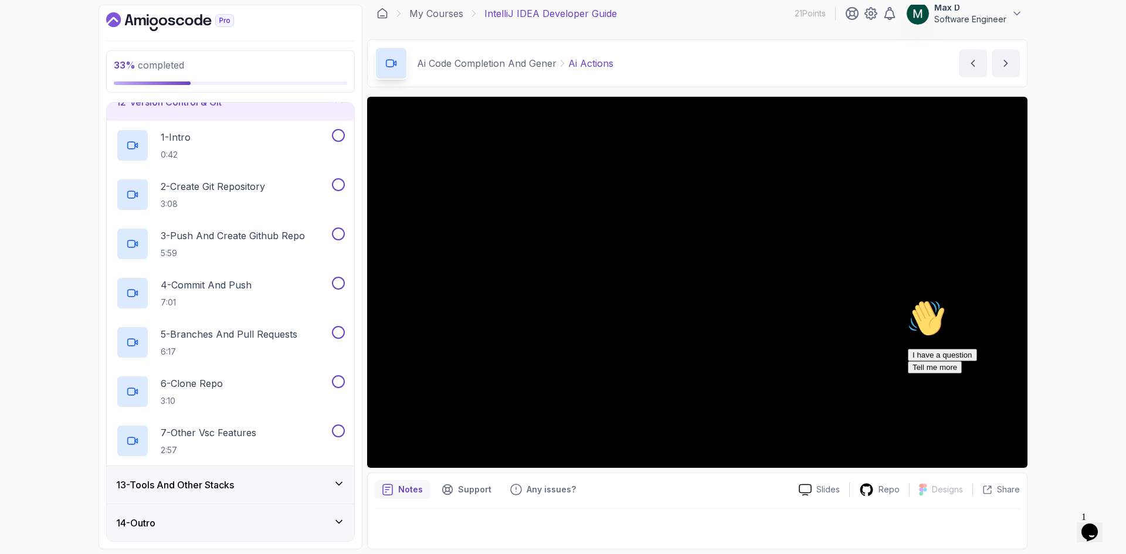
click at [341, 483] on icon at bounding box center [339, 483] width 6 height 3
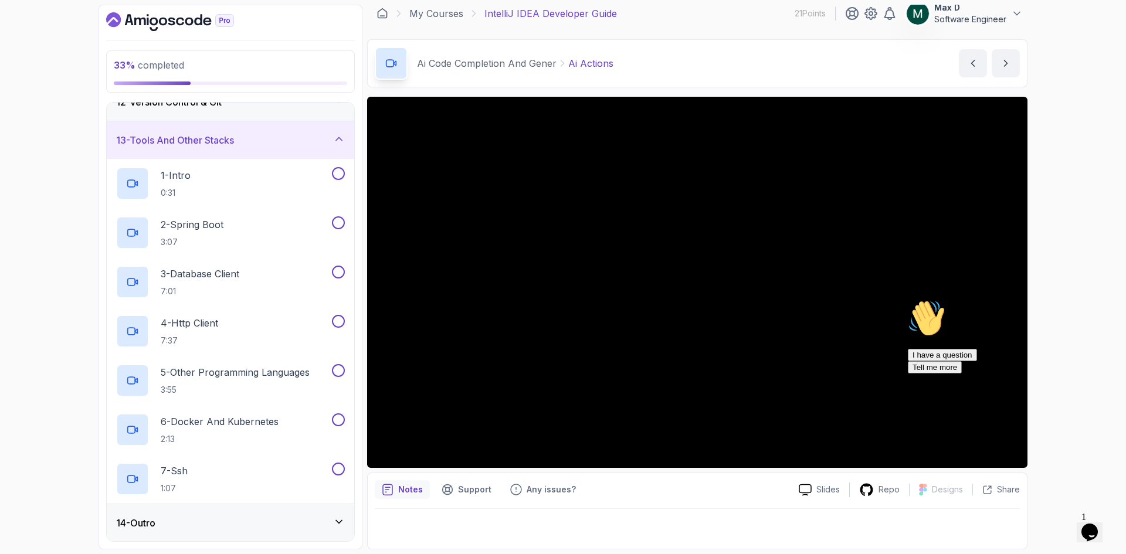
click at [337, 517] on icon at bounding box center [339, 522] width 12 height 12
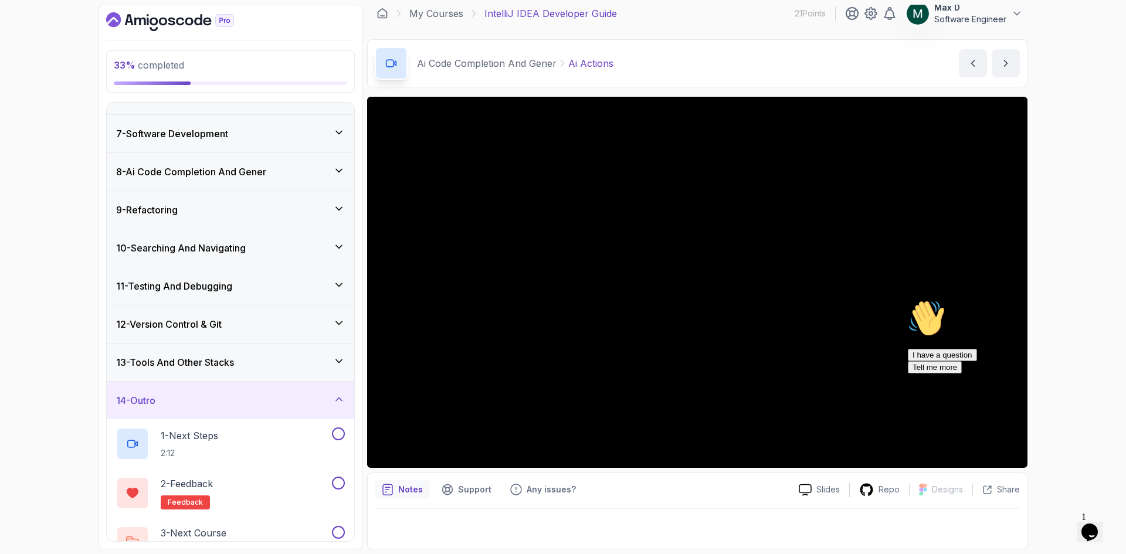
scroll to position [235, 0]
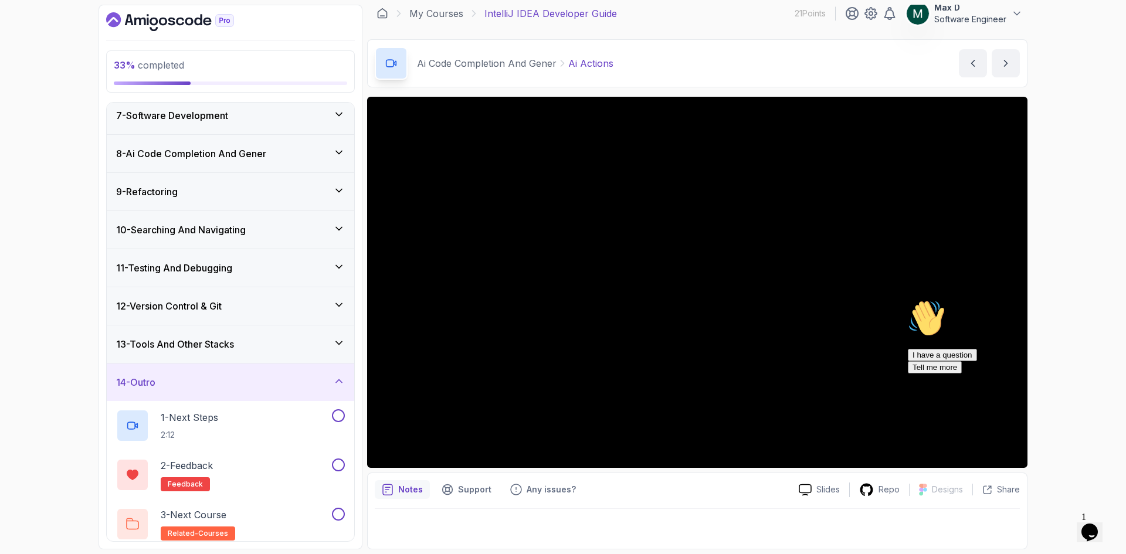
click at [341, 382] on icon at bounding box center [339, 381] width 12 height 12
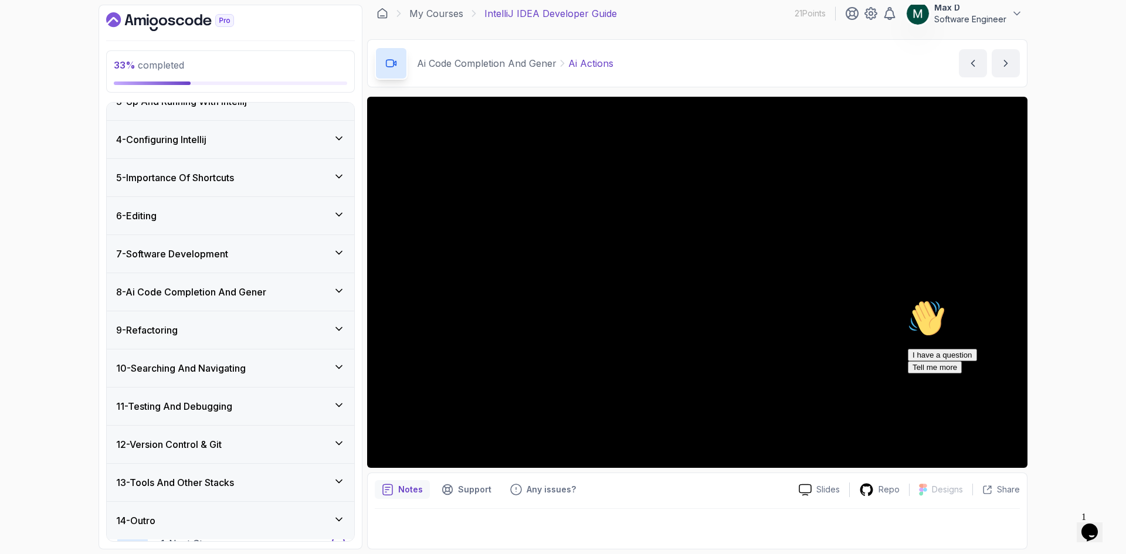
scroll to position [94, 0]
